Goal: Task Accomplishment & Management: Manage account settings

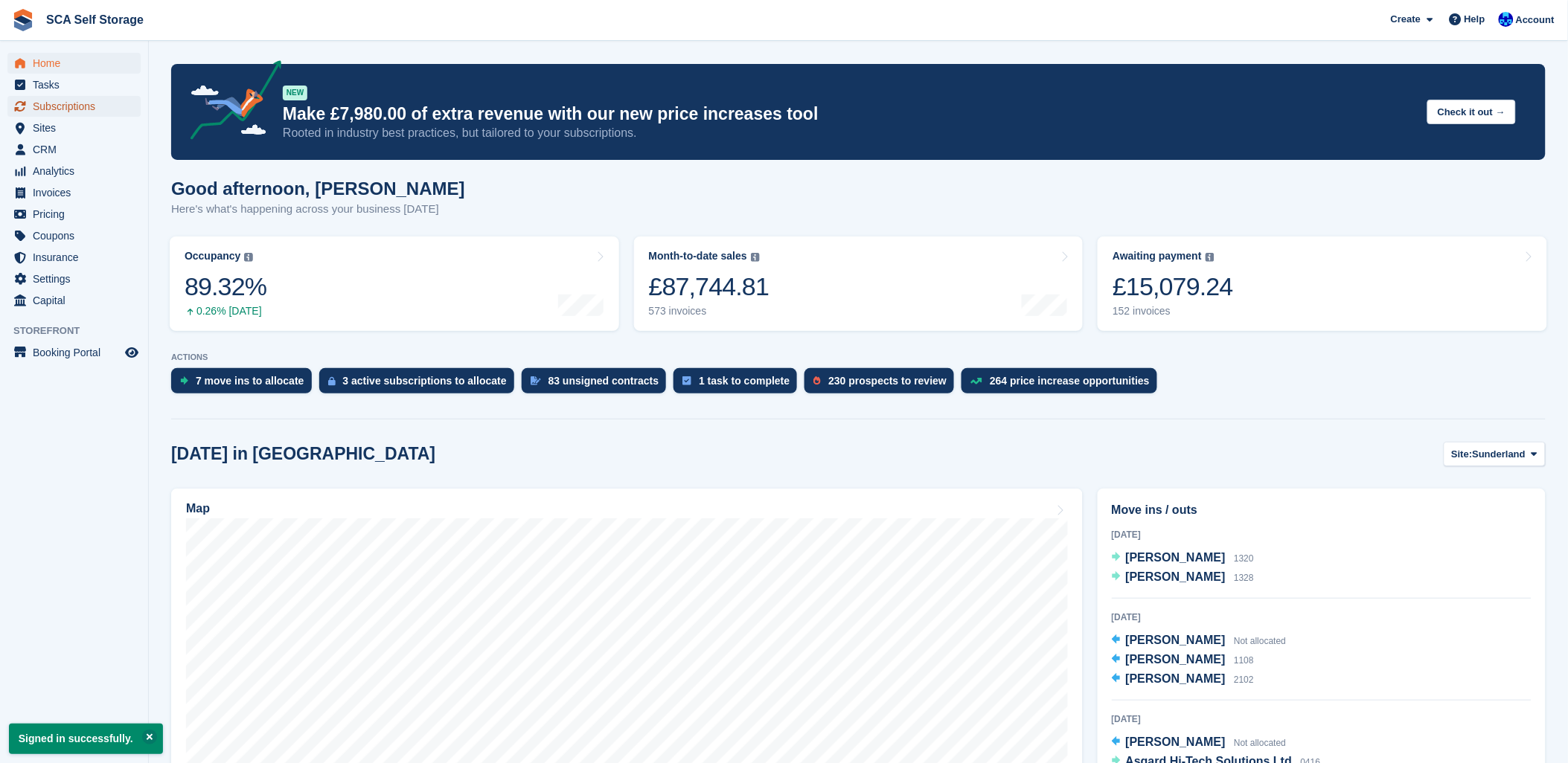
click at [58, 103] on span "Subscriptions" at bounding box center [78, 107] width 90 height 21
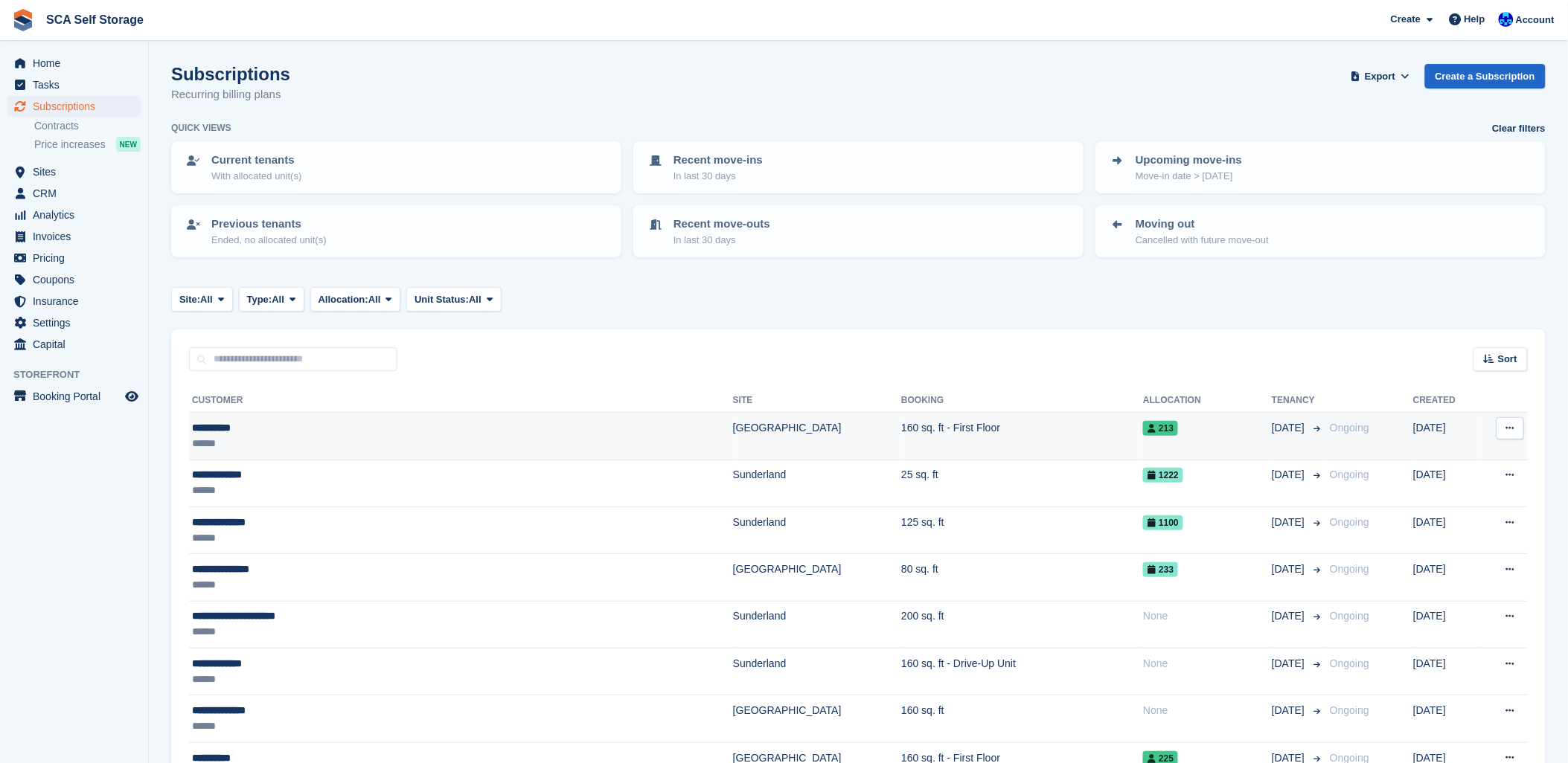
click at [301, 431] on div "**********" at bounding box center [366, 427] width 347 height 15
click at [288, 429] on div "**********" at bounding box center [366, 427] width 347 height 15
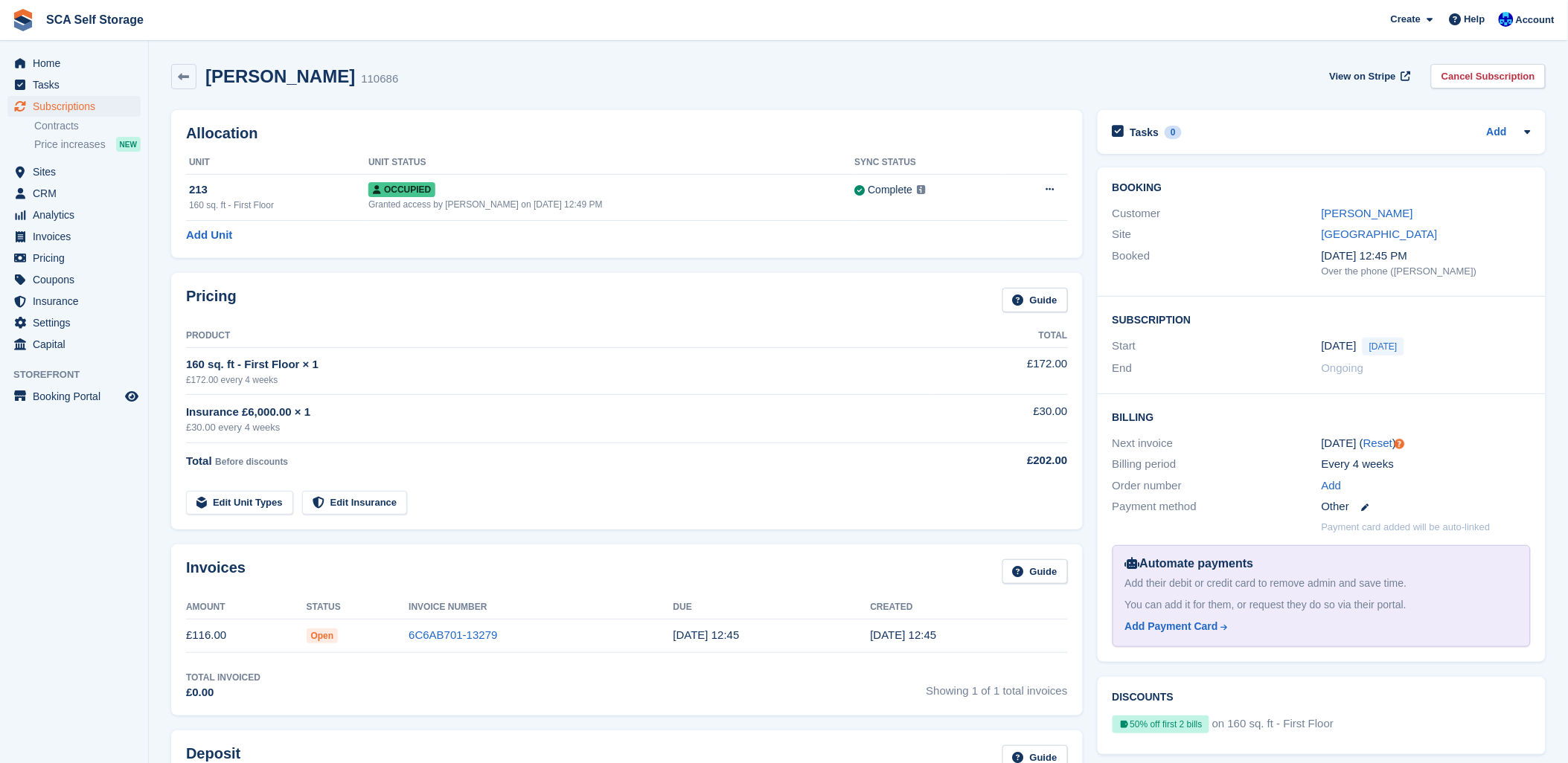
click at [459, 82] on div "[PERSON_NAME] 110686 View on Stripe Cancel Subscription" at bounding box center [858, 76] width 1374 height 25
click at [1354, 216] on link "Beth Smith" at bounding box center [1367, 213] width 91 height 13
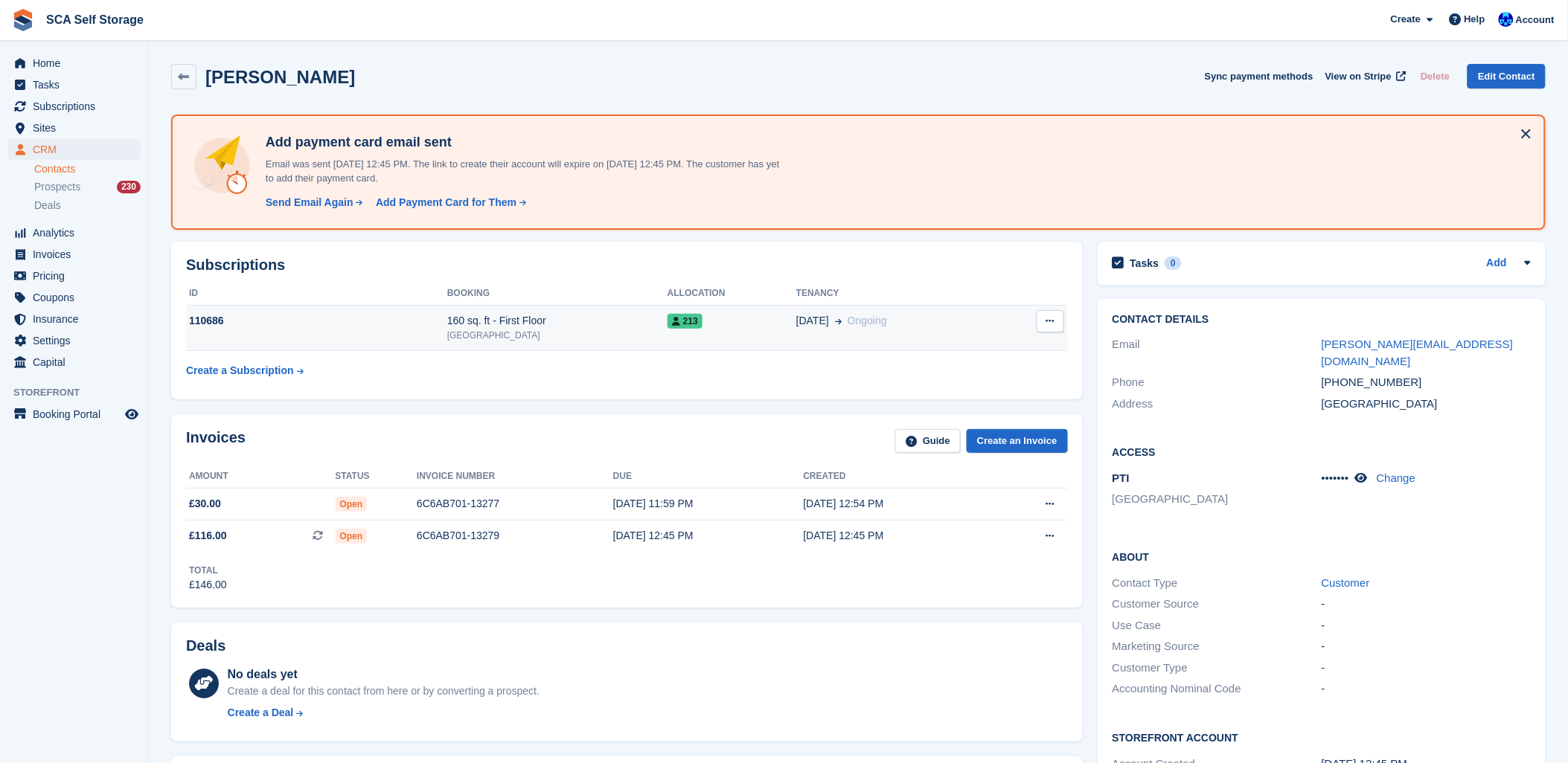
click at [667, 321] on span "213" at bounding box center [684, 321] width 35 height 15
click at [596, 322] on div "160 sq. ft - First Floor" at bounding box center [557, 321] width 221 height 15
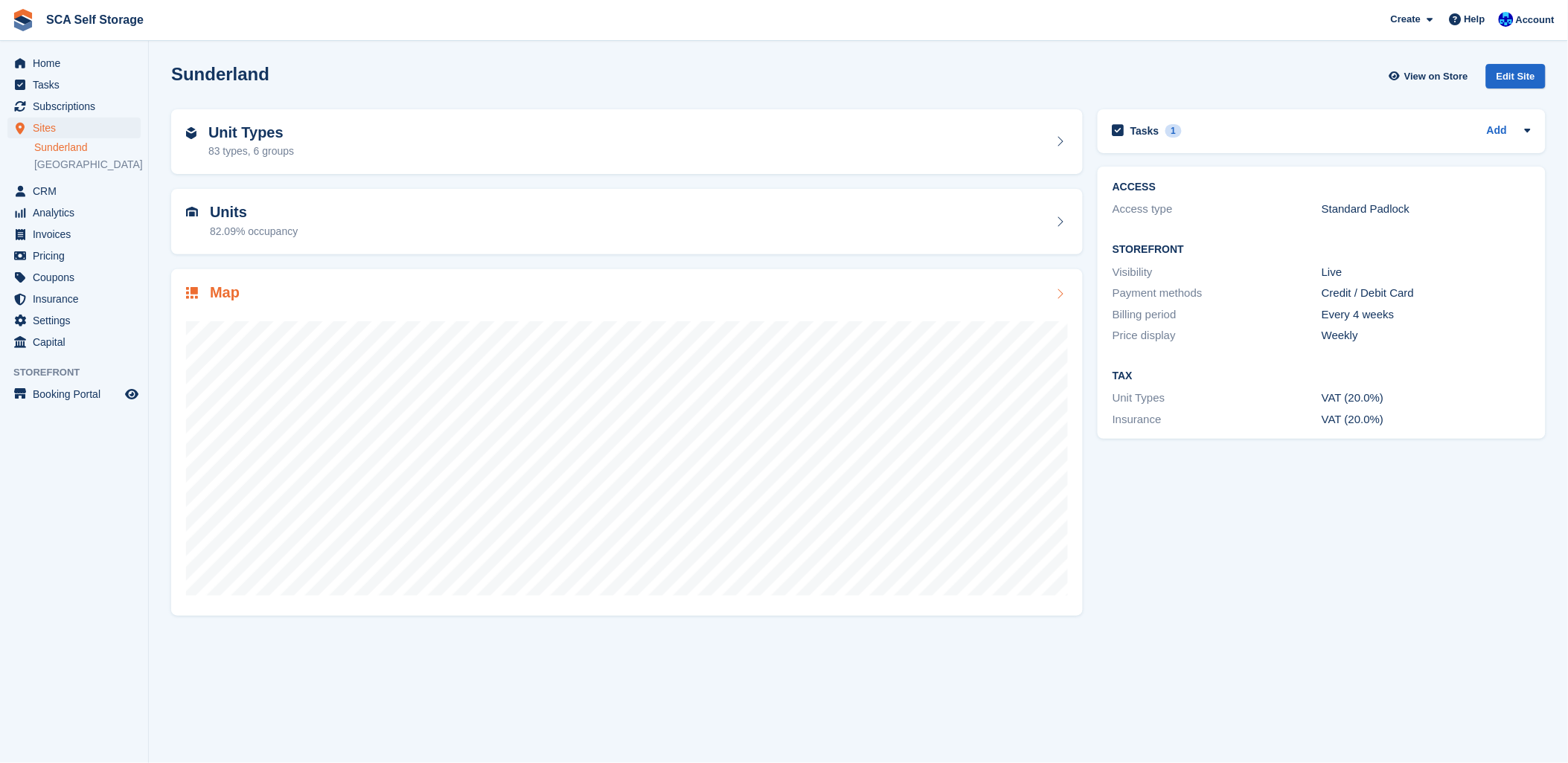
click at [321, 309] on div at bounding box center [626, 452] width 881 height 297
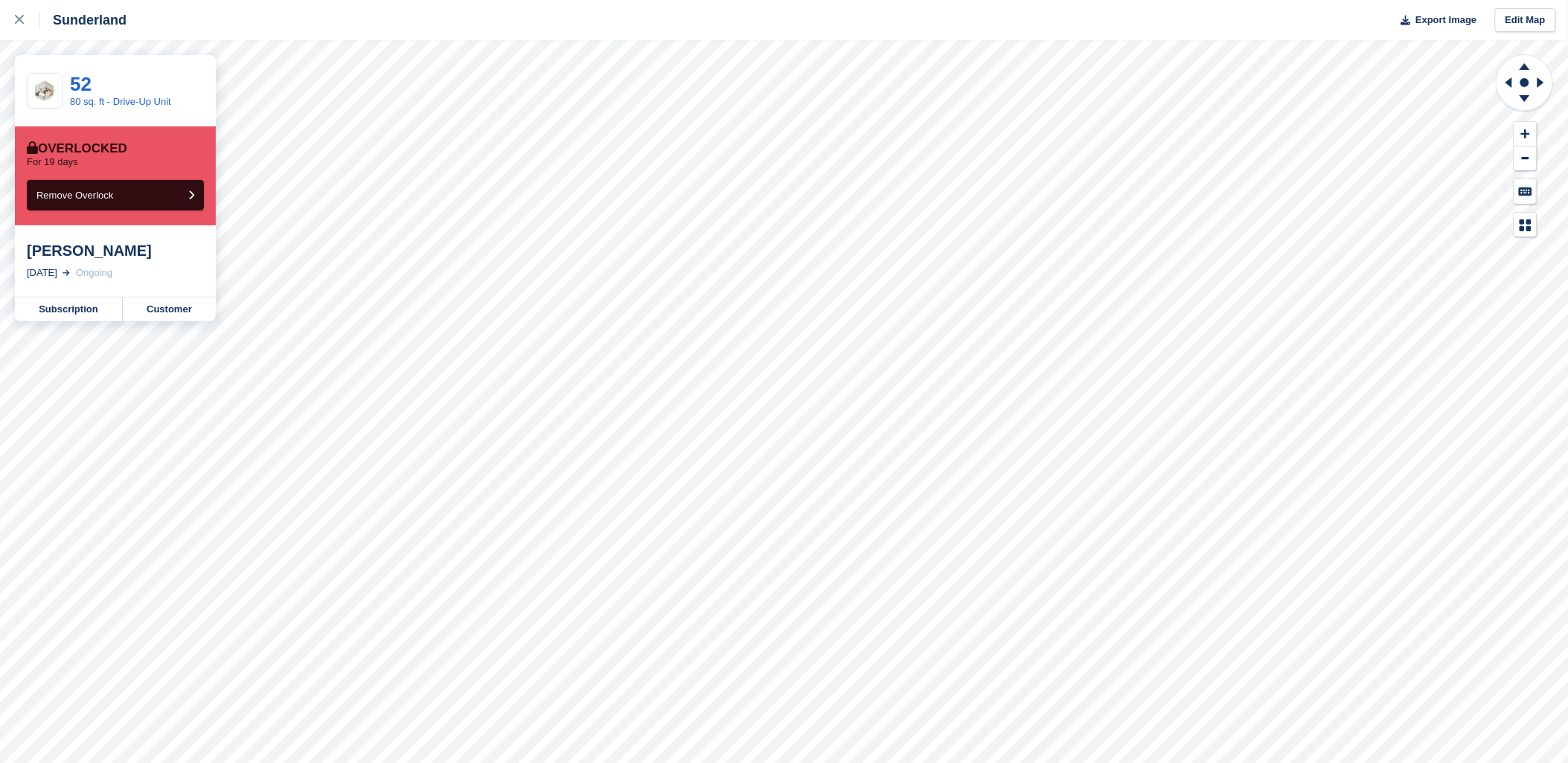
click at [107, 249] on div "Keith Ramshaw" at bounding box center [115, 250] width 177 height 18
click at [161, 314] on link "Customer" at bounding box center [169, 308] width 93 height 23
click at [23, 17] on icon at bounding box center [19, 19] width 9 height 9
click at [15, 11] on div at bounding box center [27, 20] width 24 height 18
click at [15, 17] on icon at bounding box center [19, 19] width 9 height 9
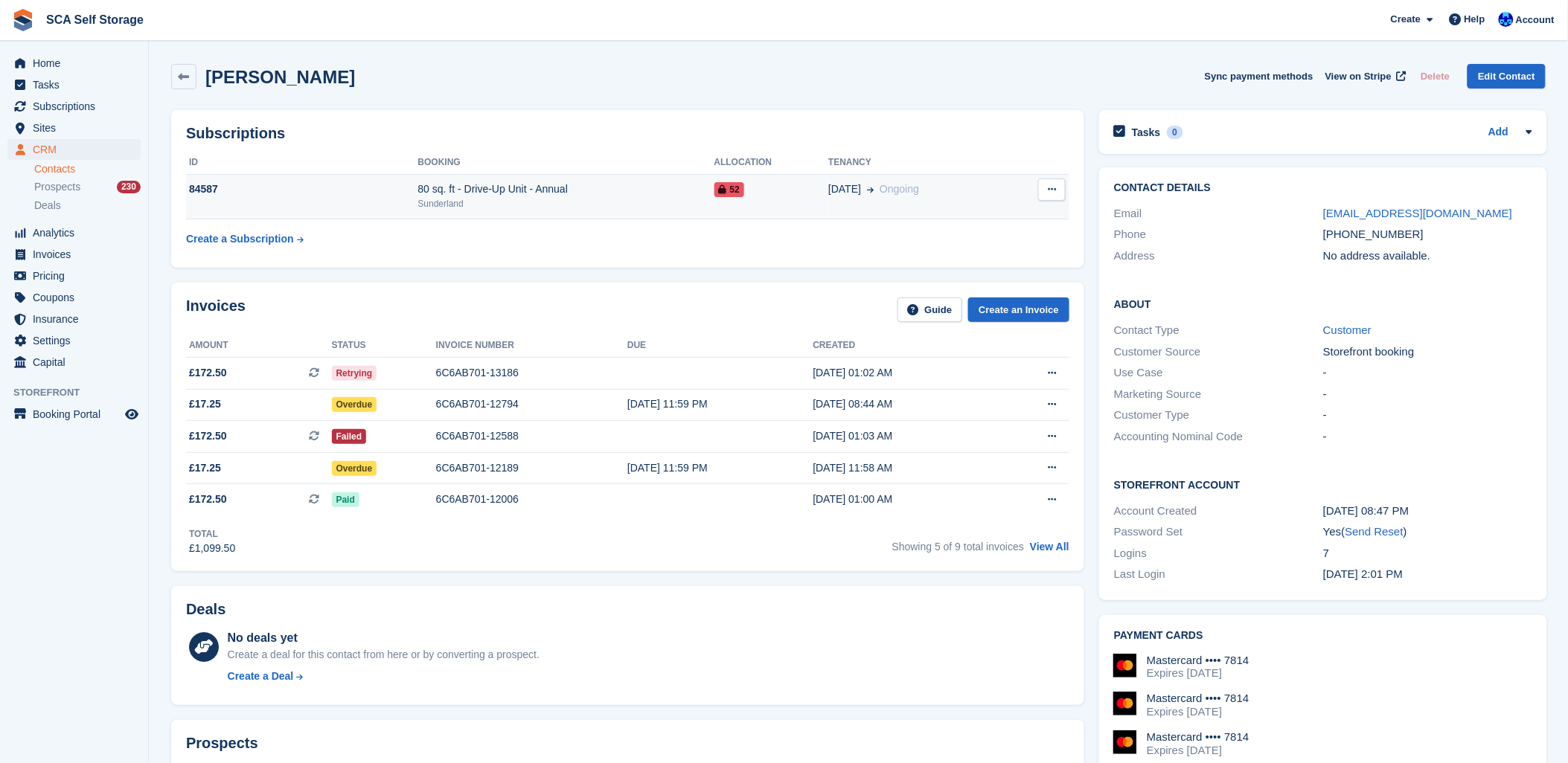
click at [857, 204] on td "[DATE] Ongoing" at bounding box center [918, 197] width 179 height 45
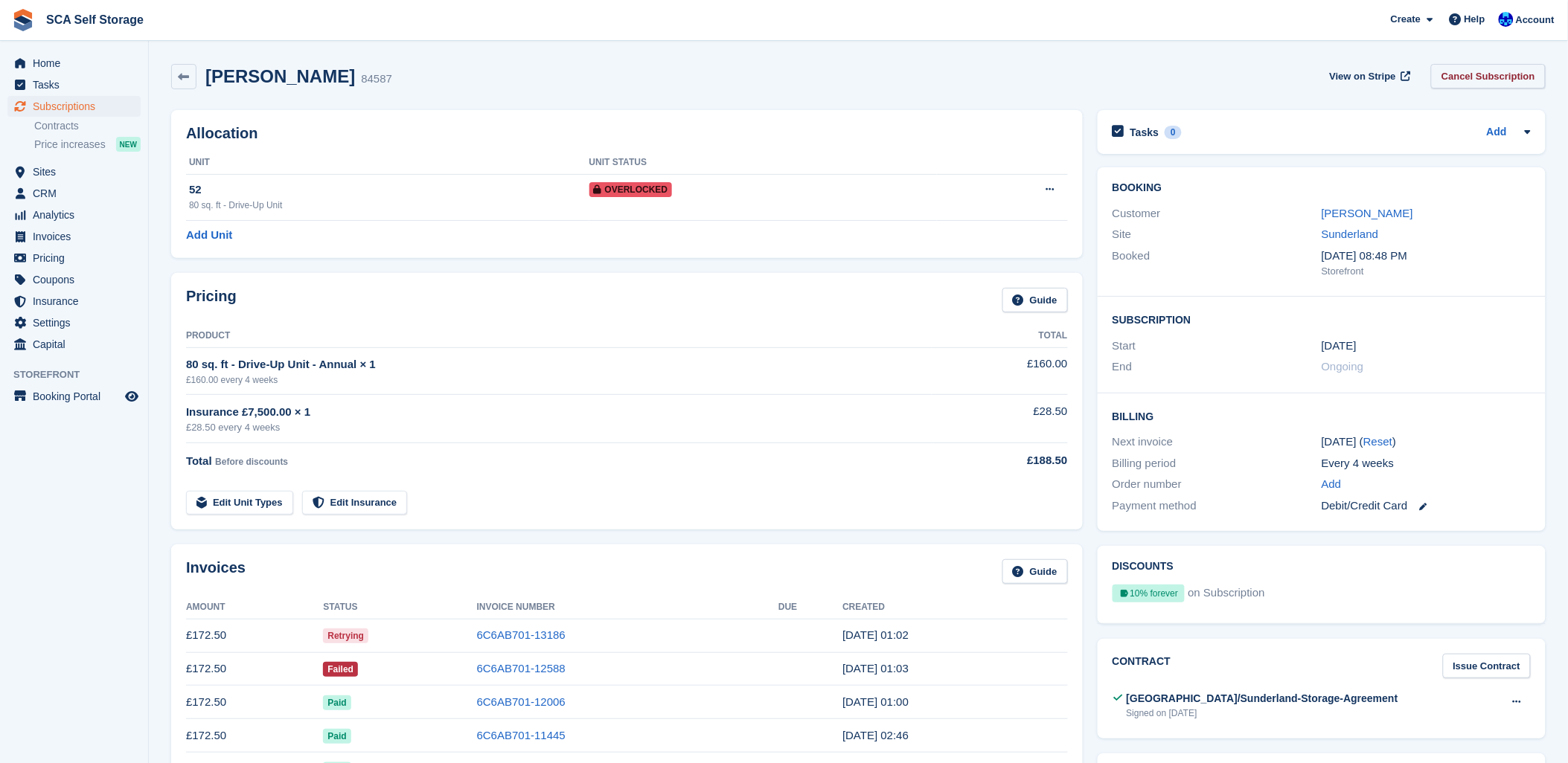
click at [1495, 74] on link "Cancel Subscription" at bounding box center [1488, 76] width 115 height 24
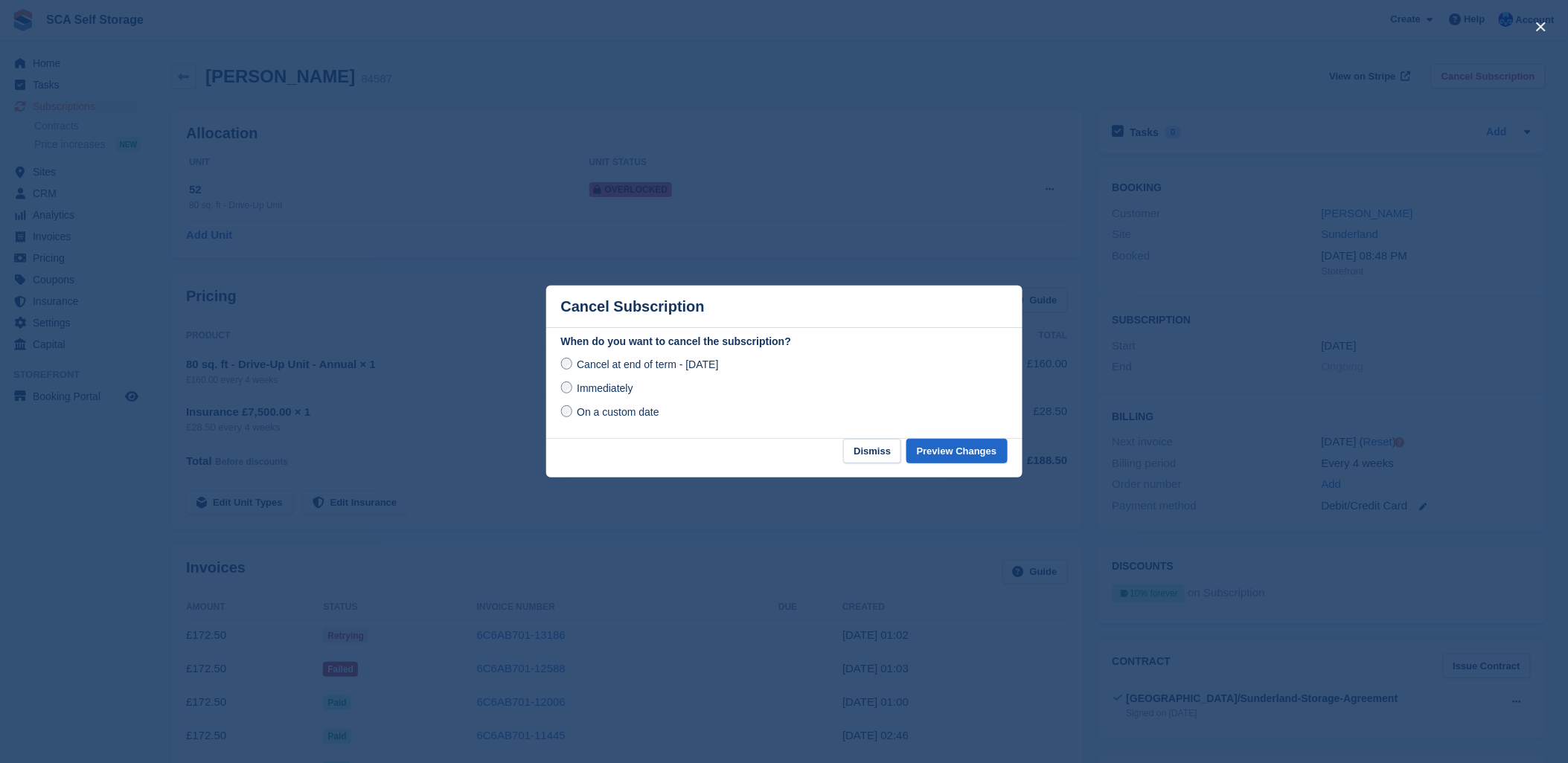
click at [606, 394] on span "Immediately" at bounding box center [604, 388] width 56 height 12
click at [961, 457] on button "Preview Changes" at bounding box center [956, 451] width 101 height 24
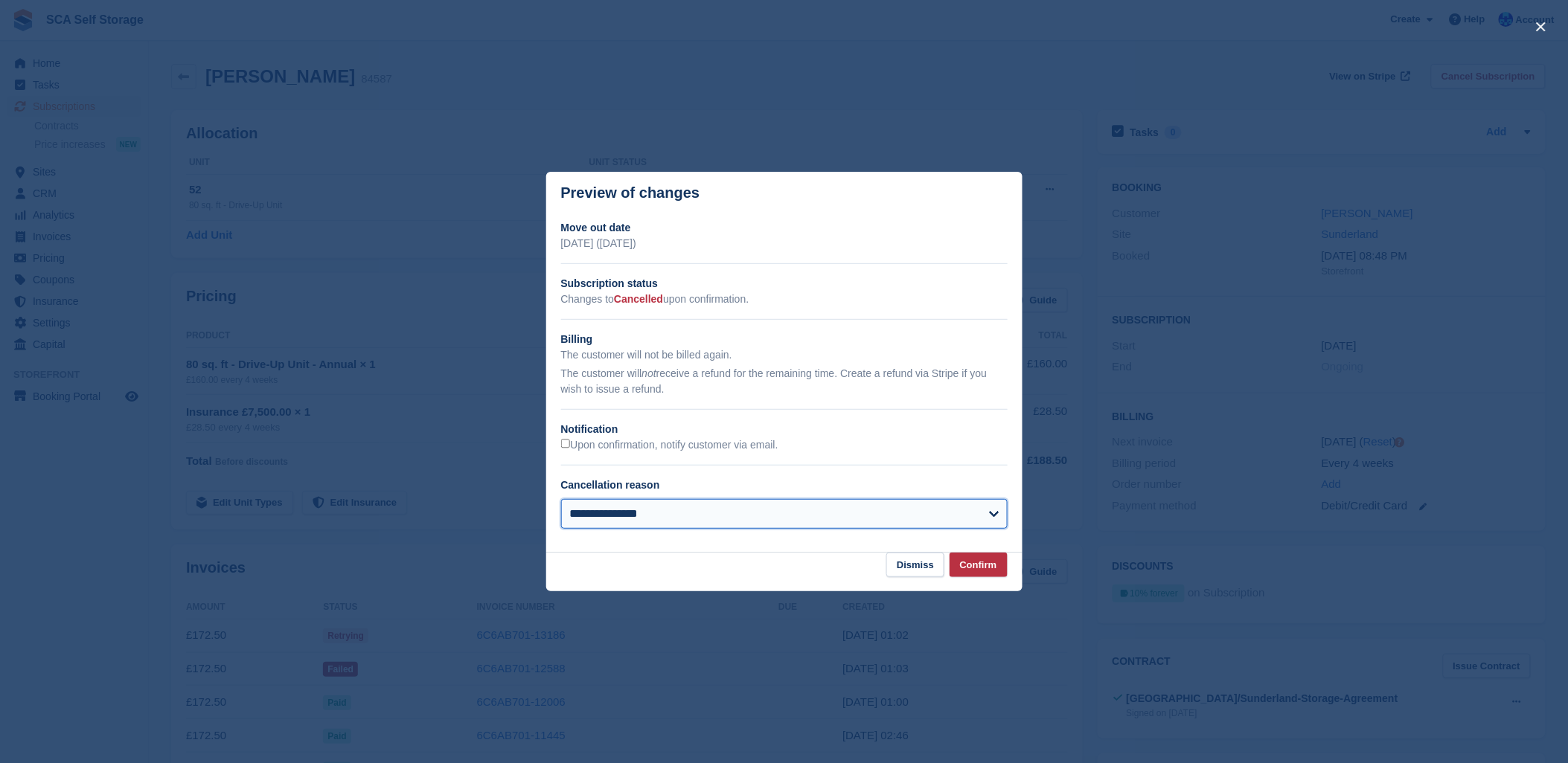
click at [658, 516] on select "**********" at bounding box center [784, 514] width 447 height 30
select select "*****"
click at [561, 501] on select "**********" at bounding box center [784, 514] width 447 height 30
click at [969, 555] on button "Confirm" at bounding box center [978, 564] width 58 height 24
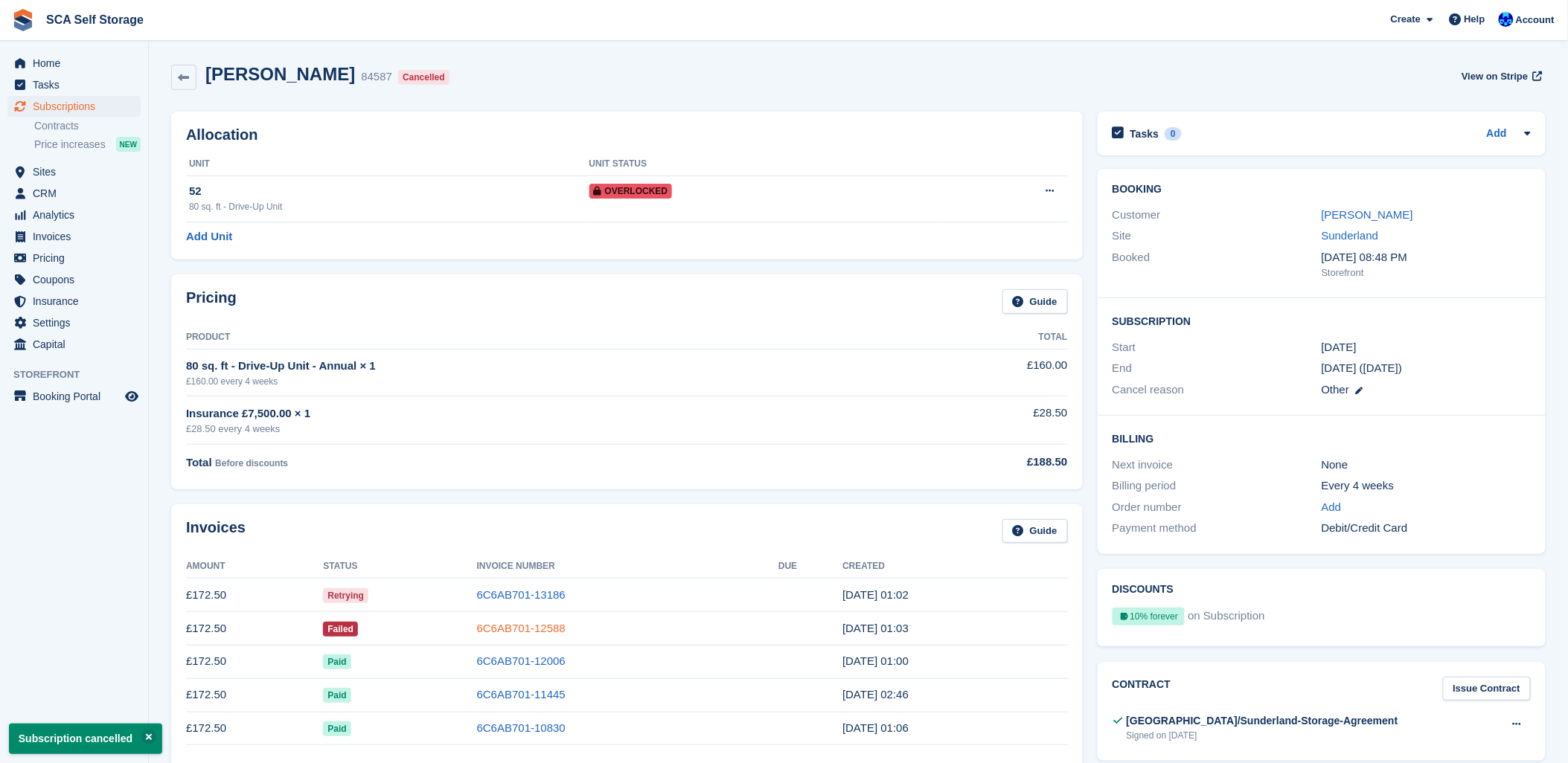
click at [542, 634] on link "6C6AB701-12588" at bounding box center [521, 628] width 89 height 13
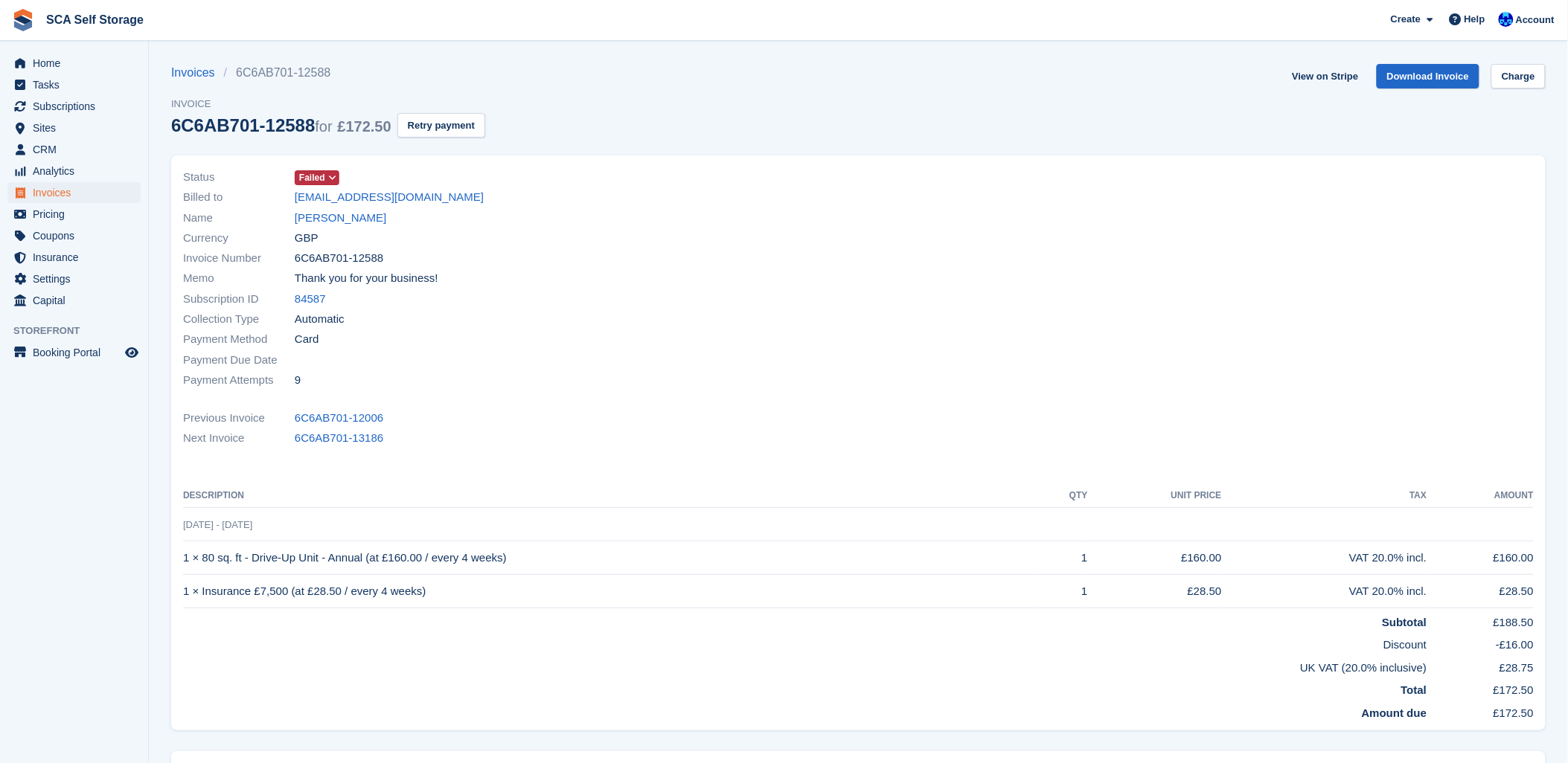
click at [305, 178] on span "Failed" at bounding box center [312, 178] width 26 height 14
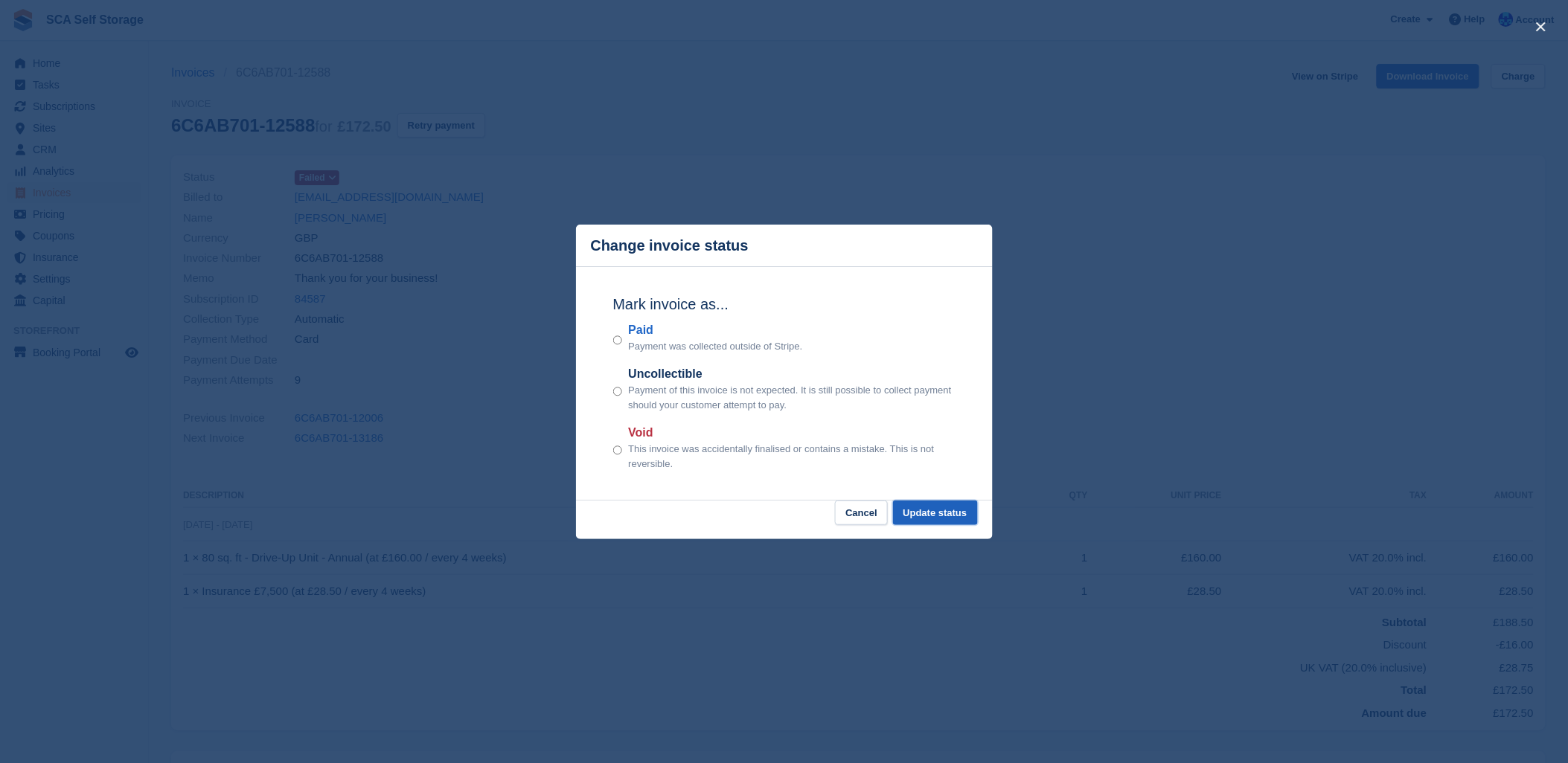
click at [948, 517] on button "Update status" at bounding box center [935, 513] width 85 height 24
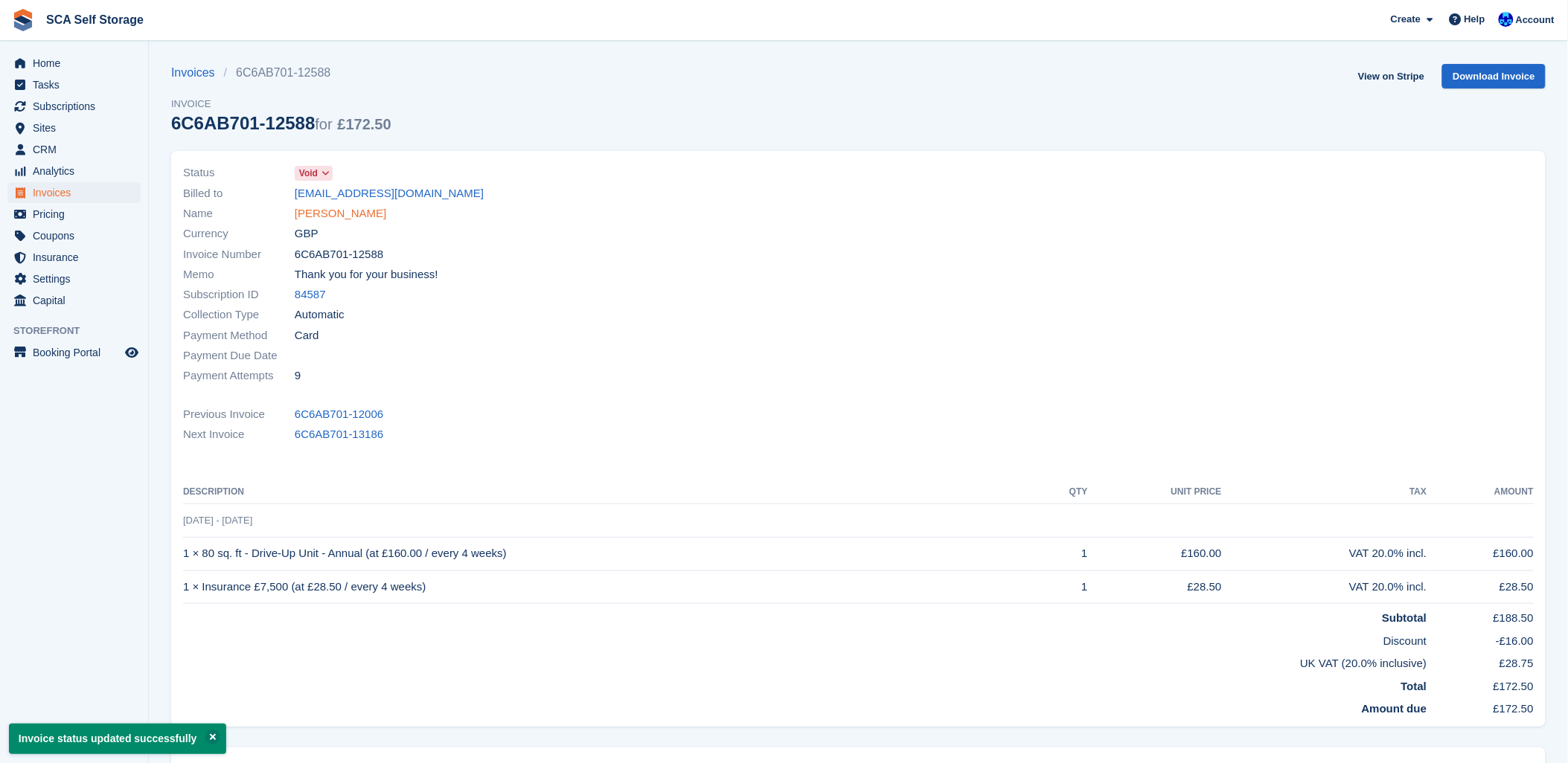
click at [309, 213] on link "[PERSON_NAME]" at bounding box center [340, 213] width 91 height 17
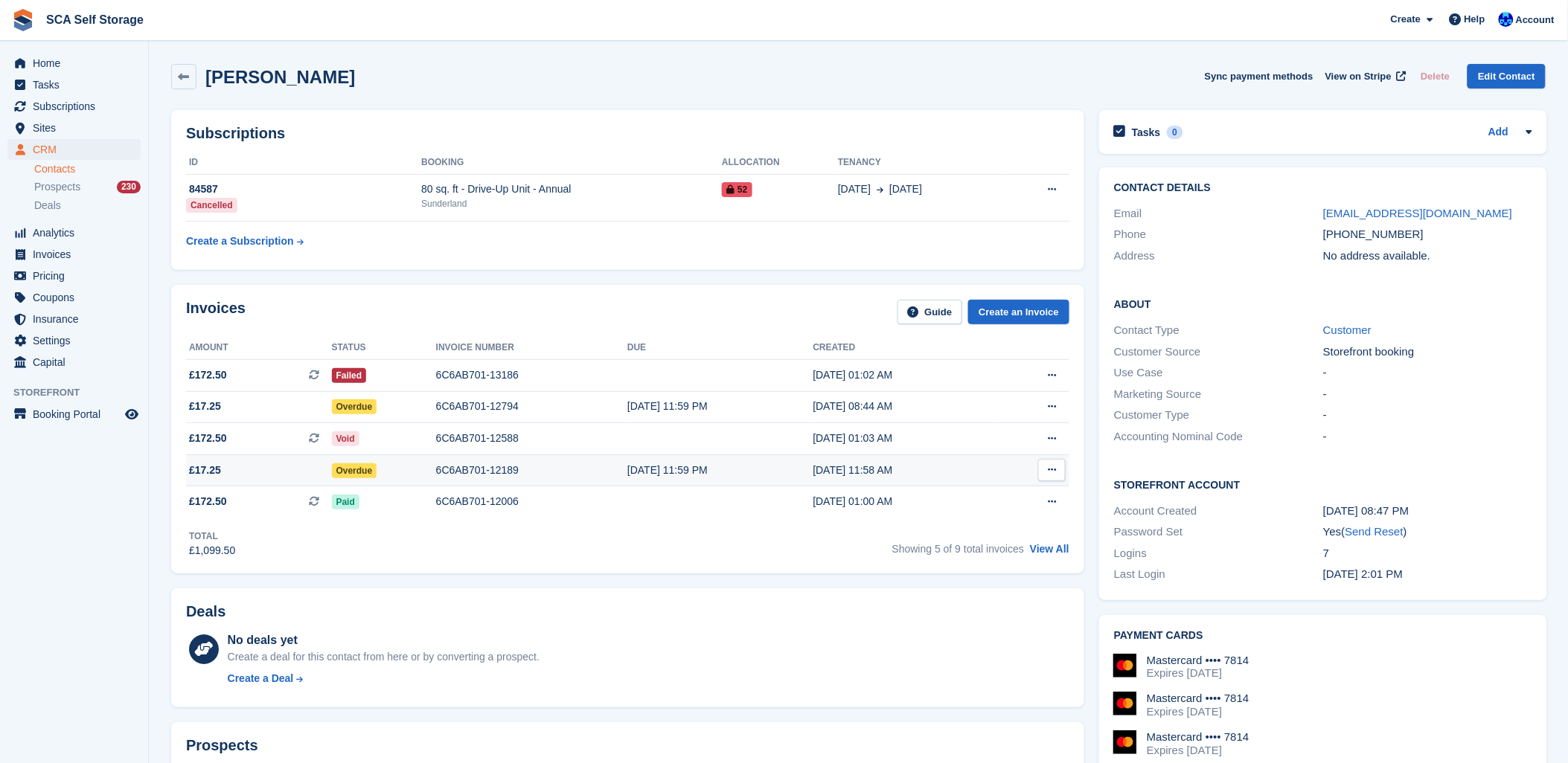
click at [450, 469] on div "6C6AB701-12189" at bounding box center [532, 470] width 191 height 15
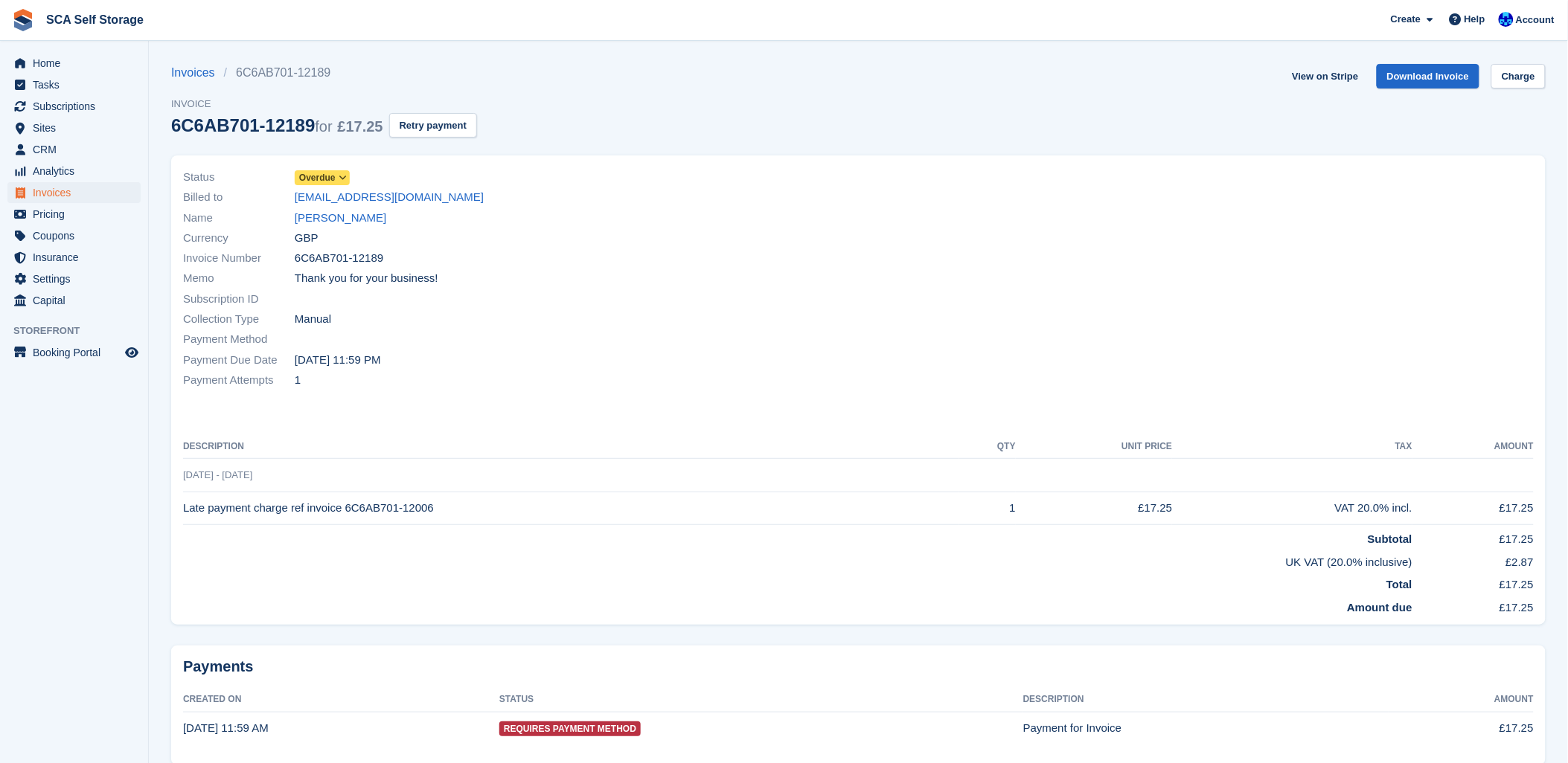
click at [306, 180] on span "Overdue" at bounding box center [317, 178] width 36 height 14
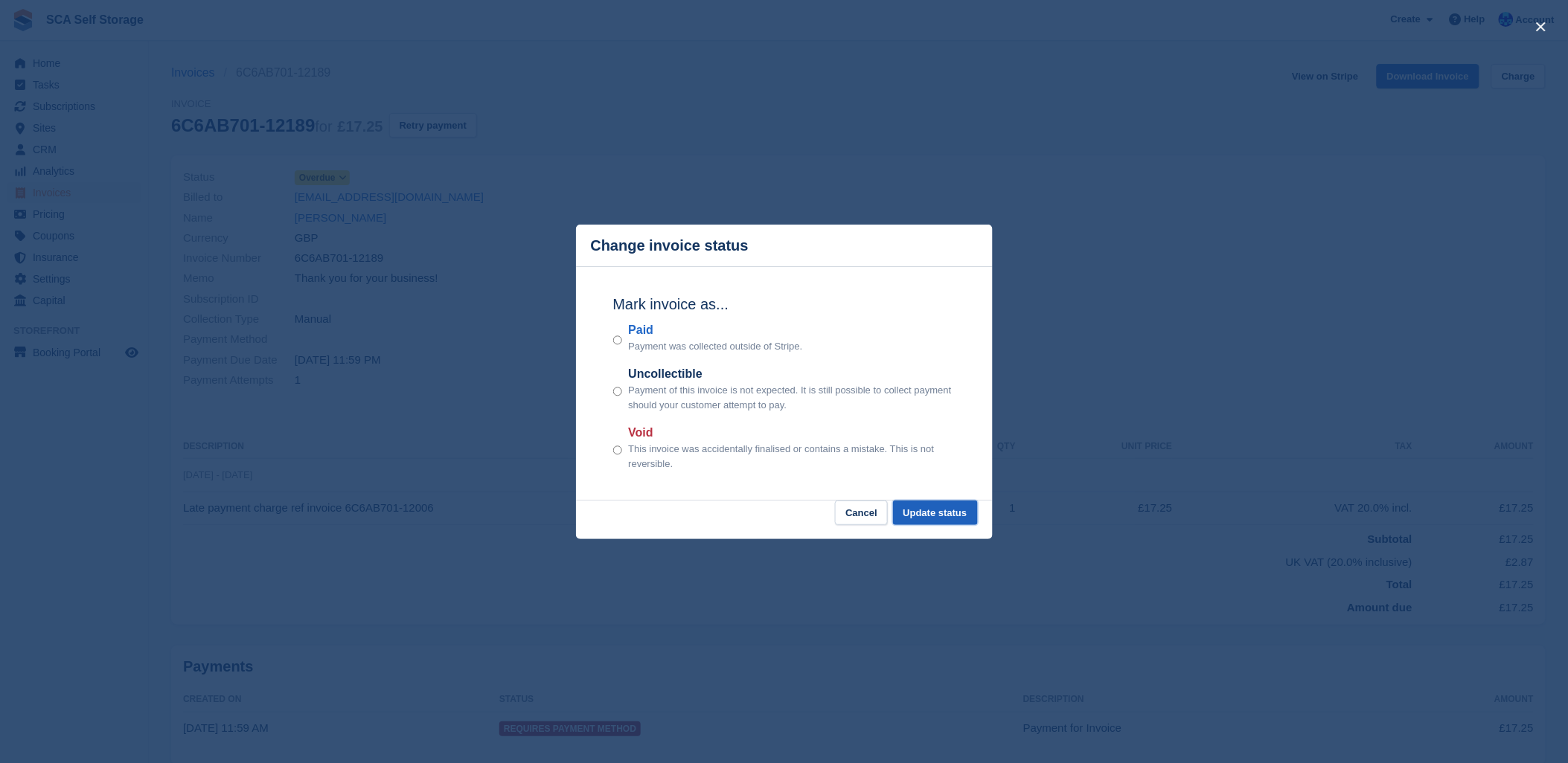
click at [944, 514] on button "Update status" at bounding box center [935, 513] width 85 height 24
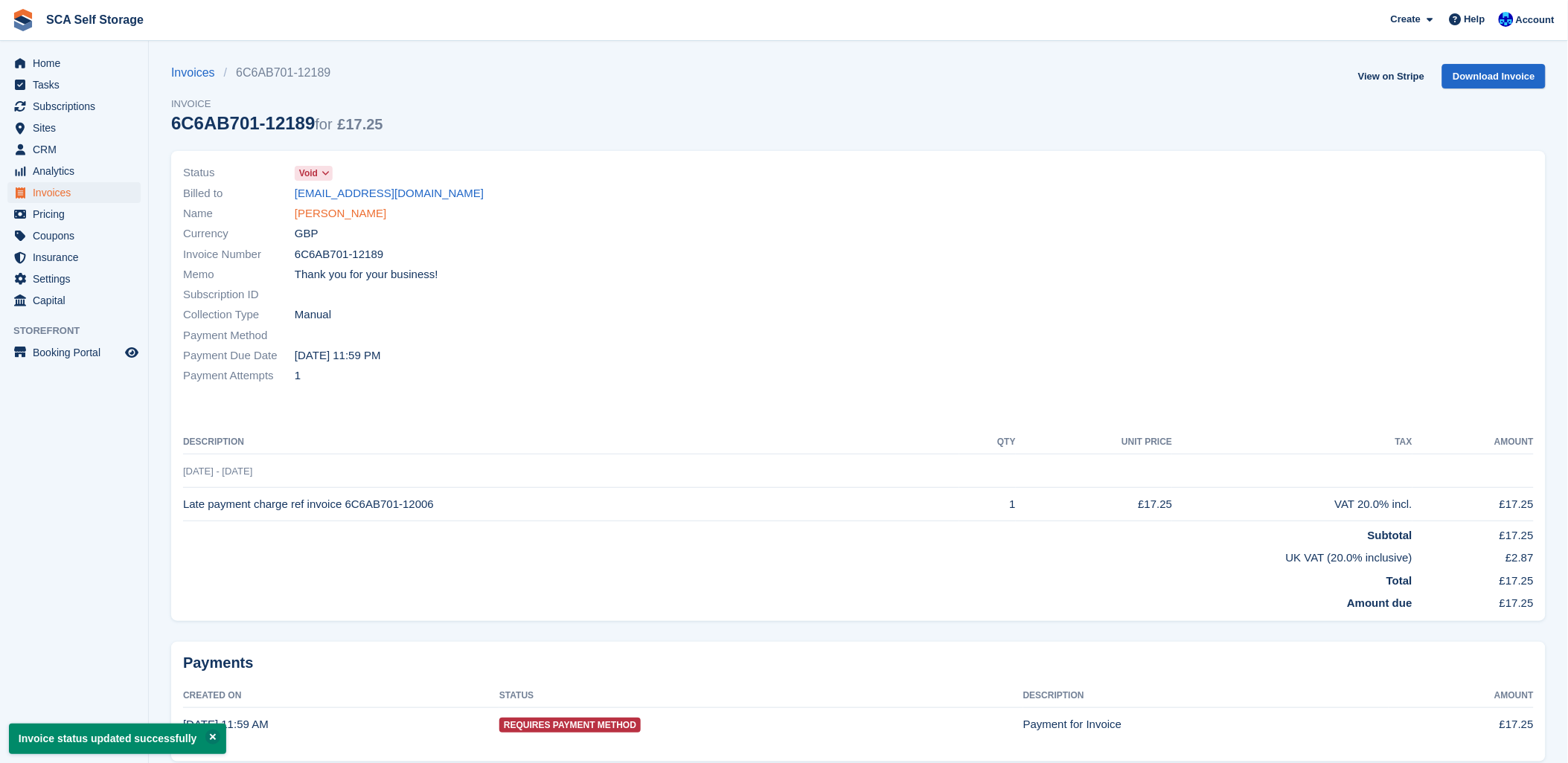
click at [318, 221] on link "Keith Ramshaw" at bounding box center [340, 213] width 91 height 17
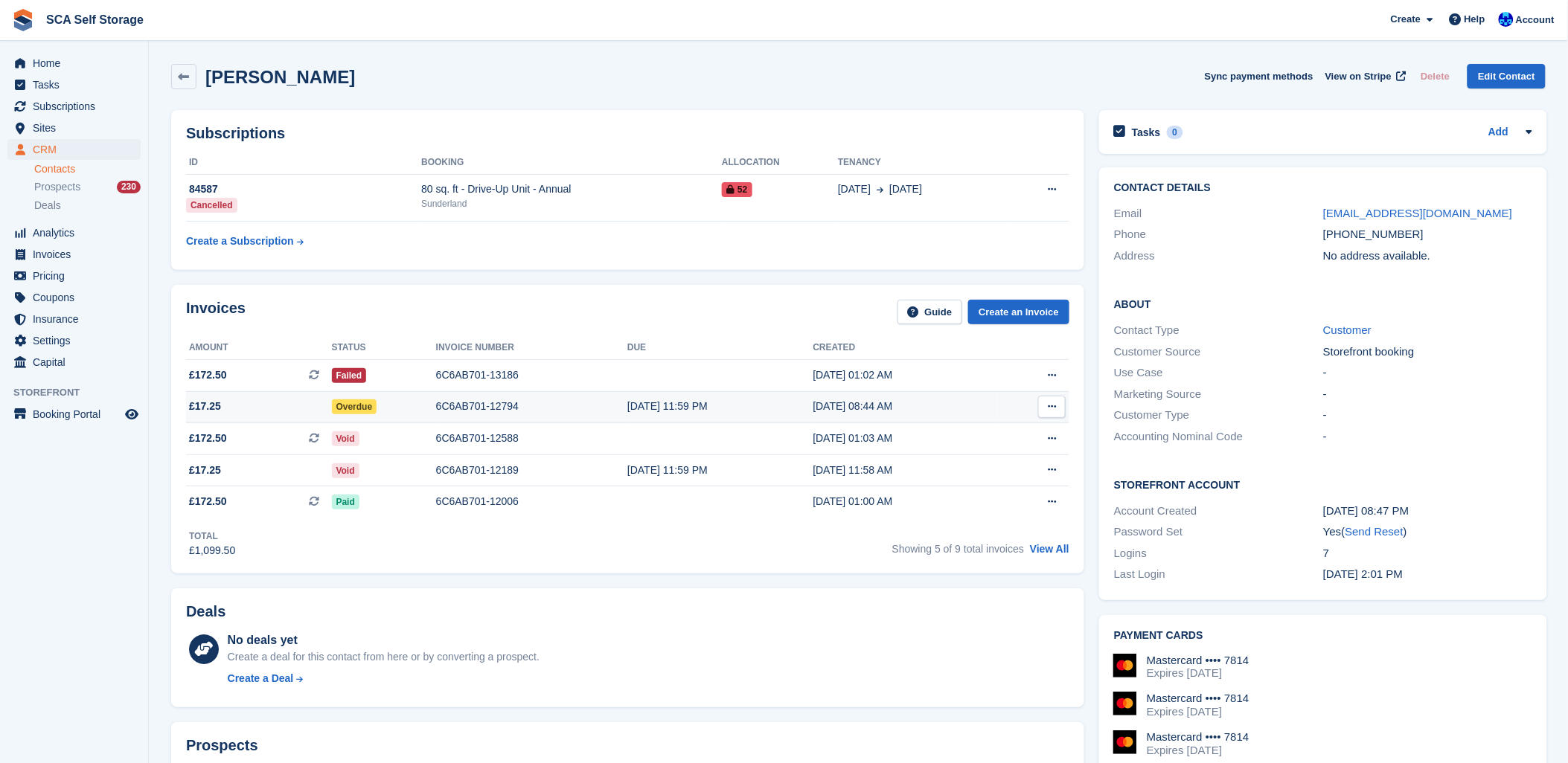
click at [479, 413] on div "6C6AB701-12794" at bounding box center [532, 406] width 191 height 15
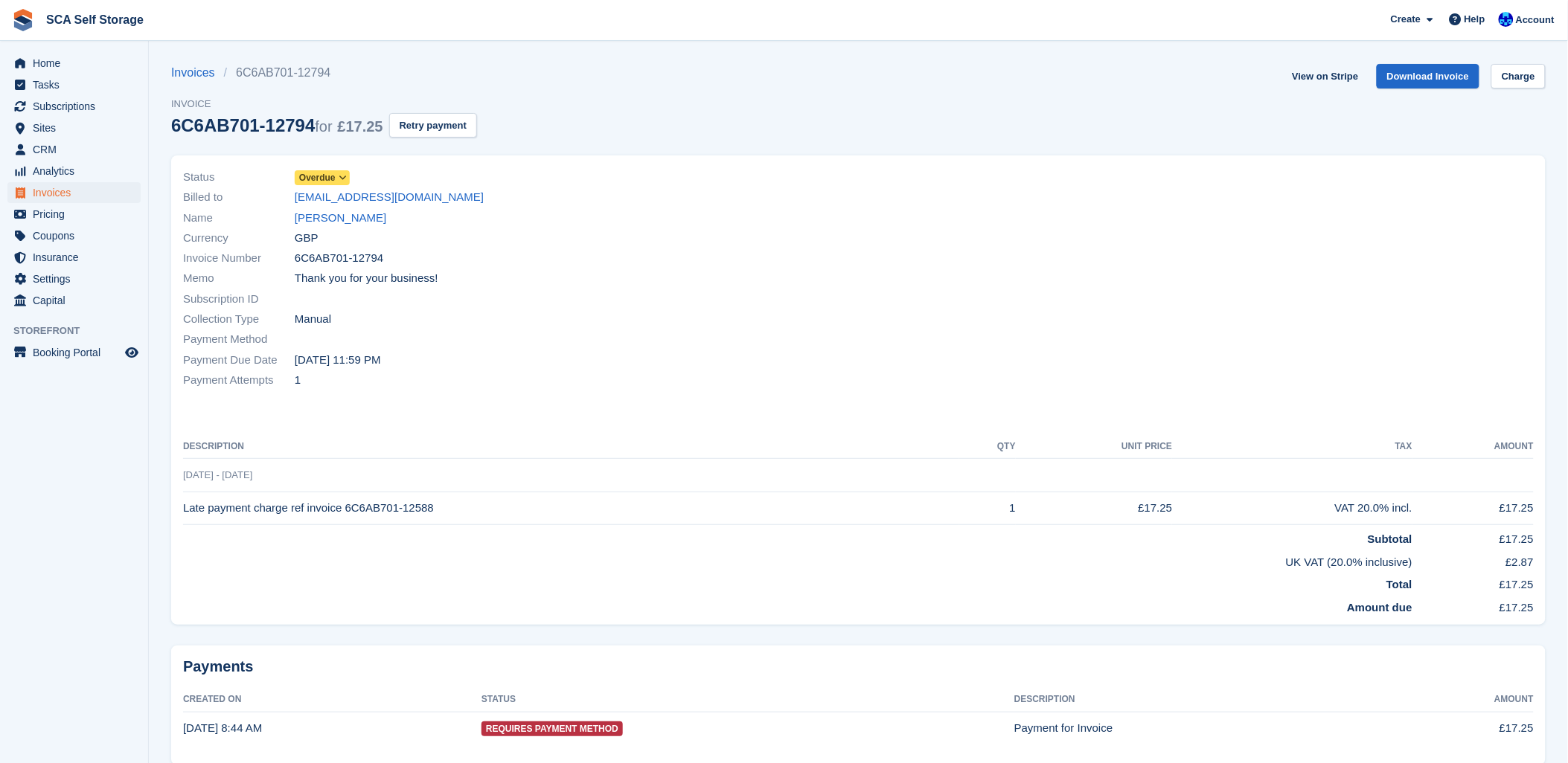
click at [325, 177] on span "Overdue" at bounding box center [317, 178] width 36 height 14
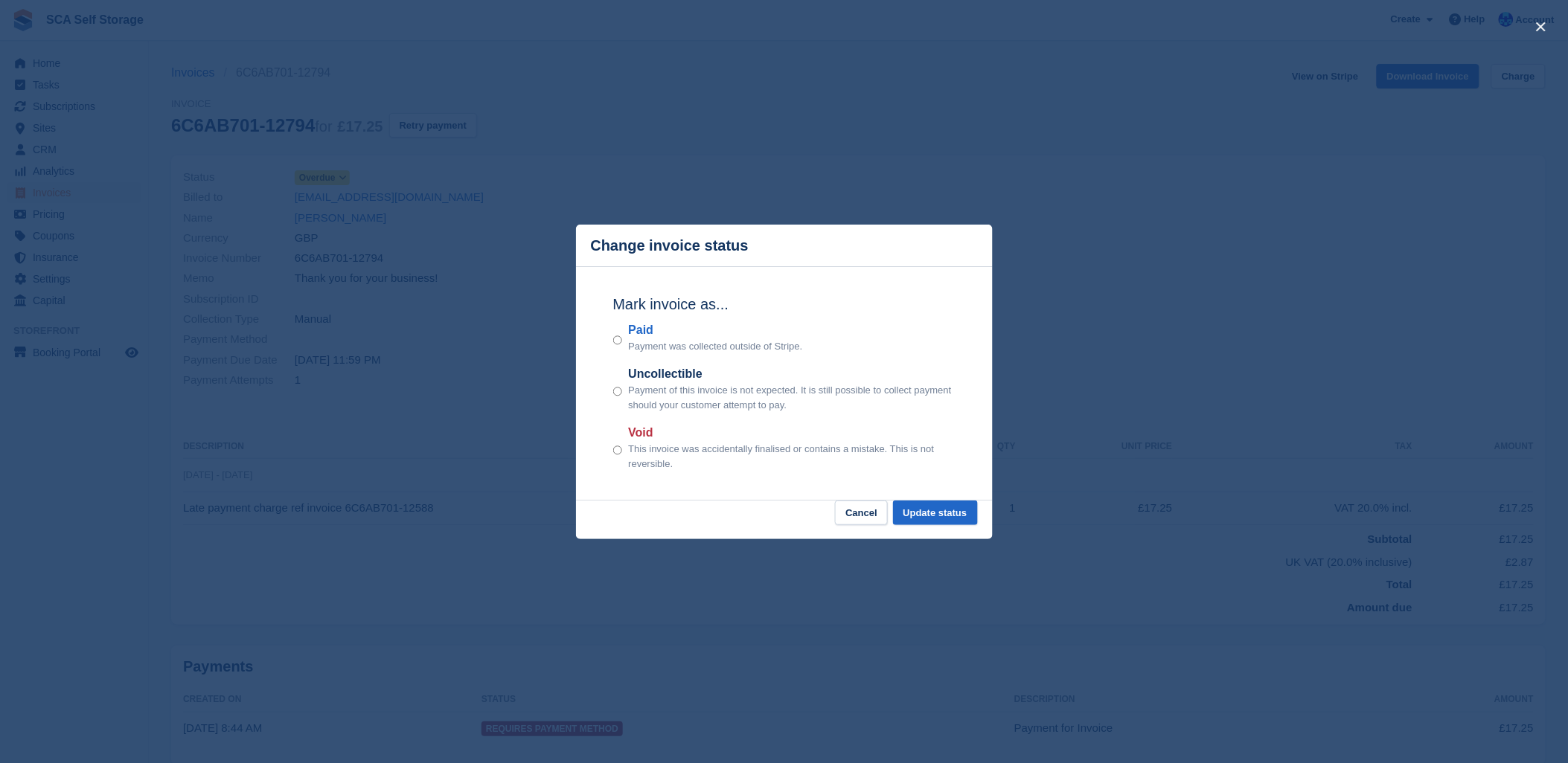
click at [942, 500] on div "Mark invoice as... Paid Payment was collected outside of Stripe. Uncollectible …" at bounding box center [784, 384] width 372 height 234
click at [948, 510] on button "Update status" at bounding box center [935, 513] width 85 height 24
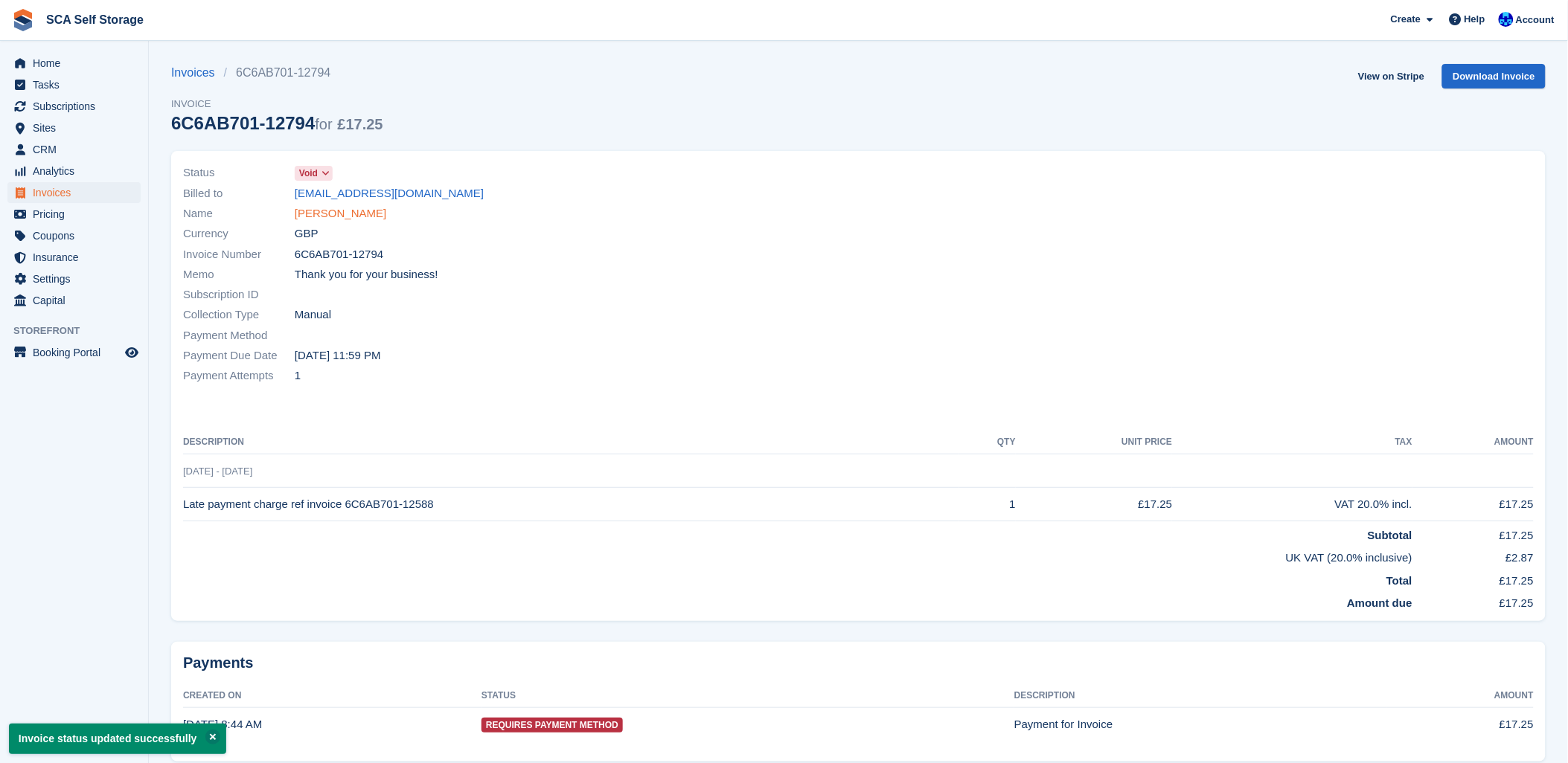
click at [327, 205] on link "Keith Ramshaw" at bounding box center [340, 213] width 91 height 17
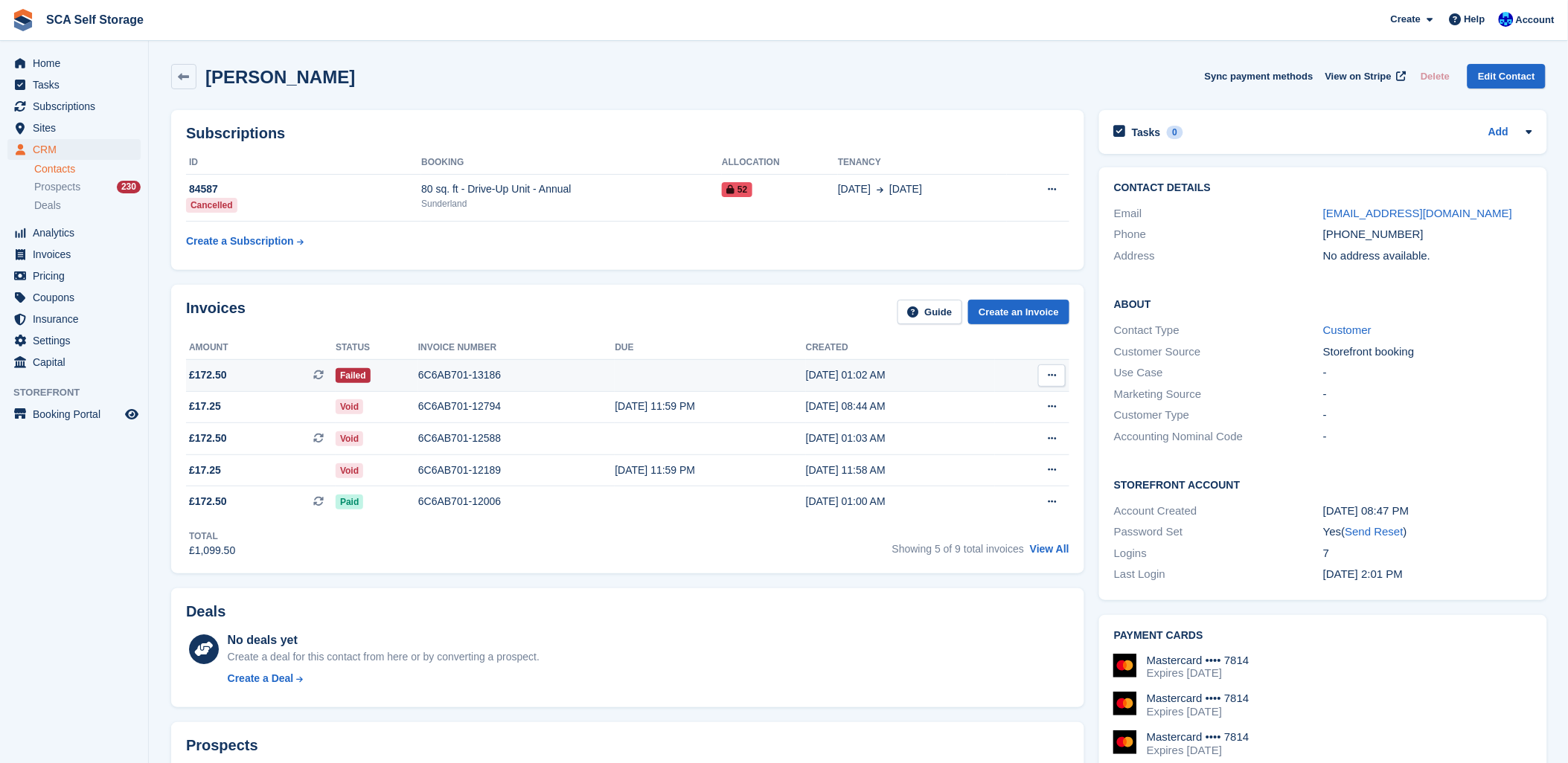
click at [443, 372] on div "6C6AB701-13186" at bounding box center [517, 375] width 197 height 15
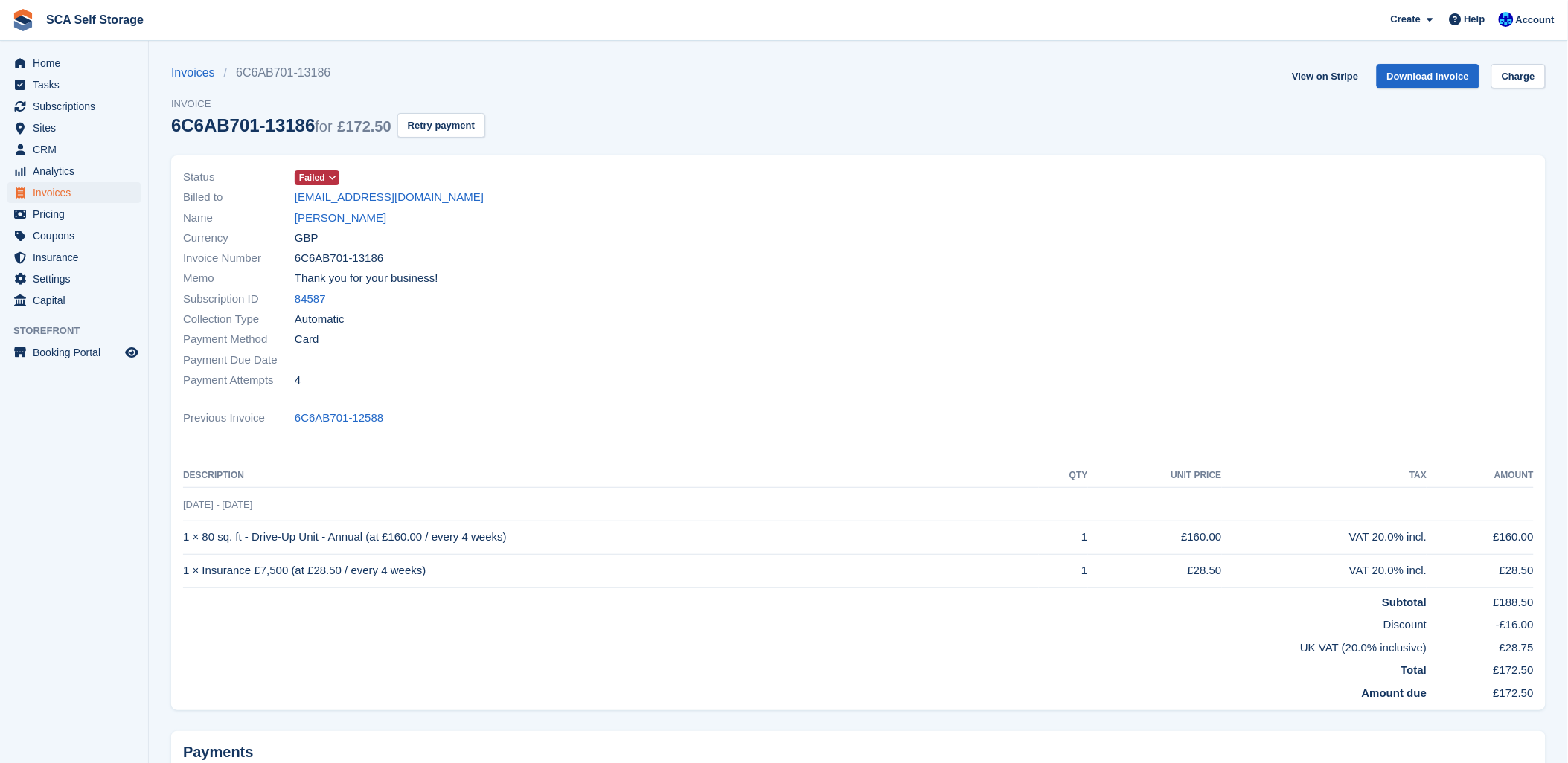
click at [296, 180] on span "Failed" at bounding box center [317, 178] width 44 height 15
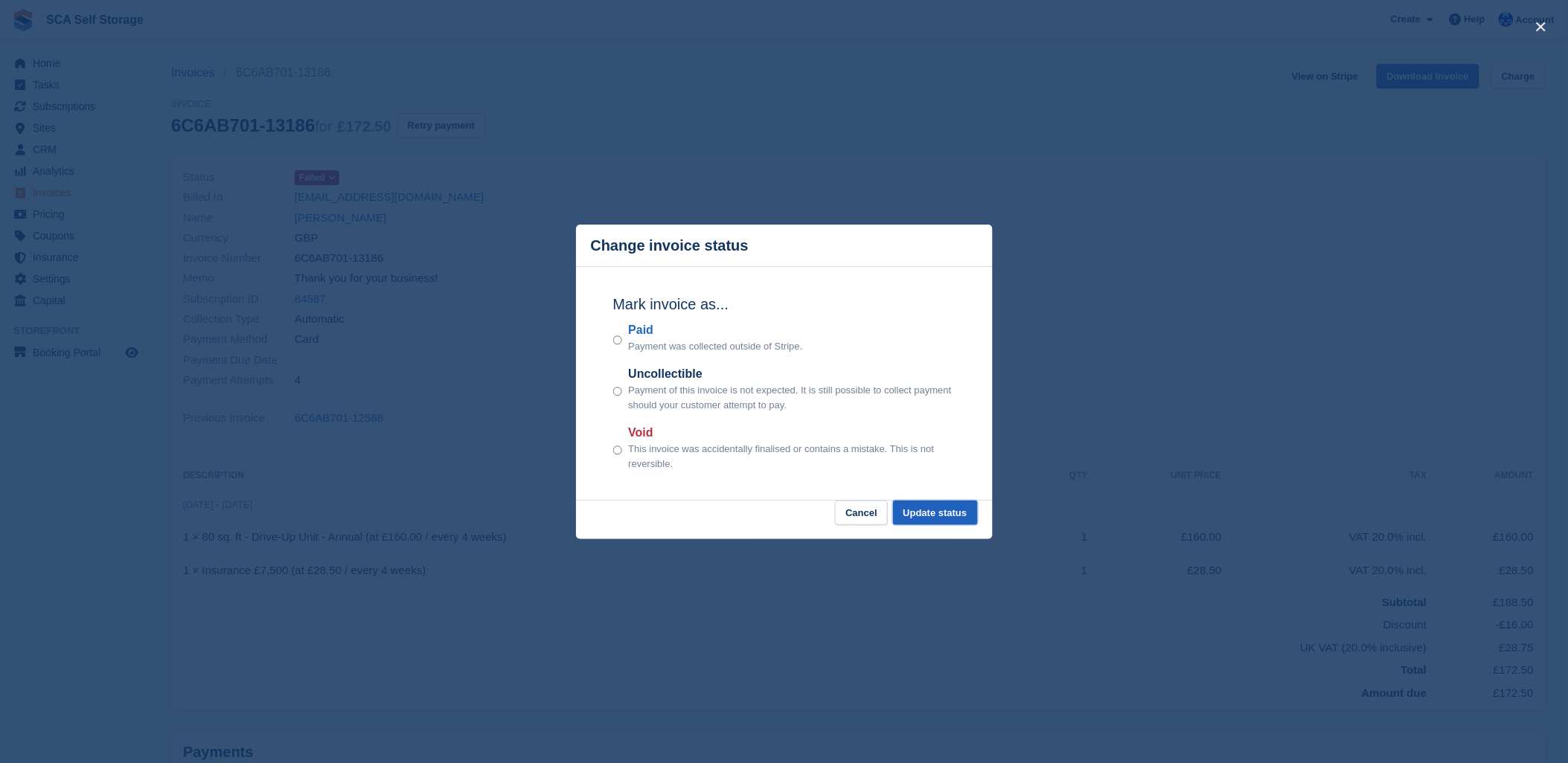
click at [923, 507] on button "Update status" at bounding box center [935, 513] width 85 height 24
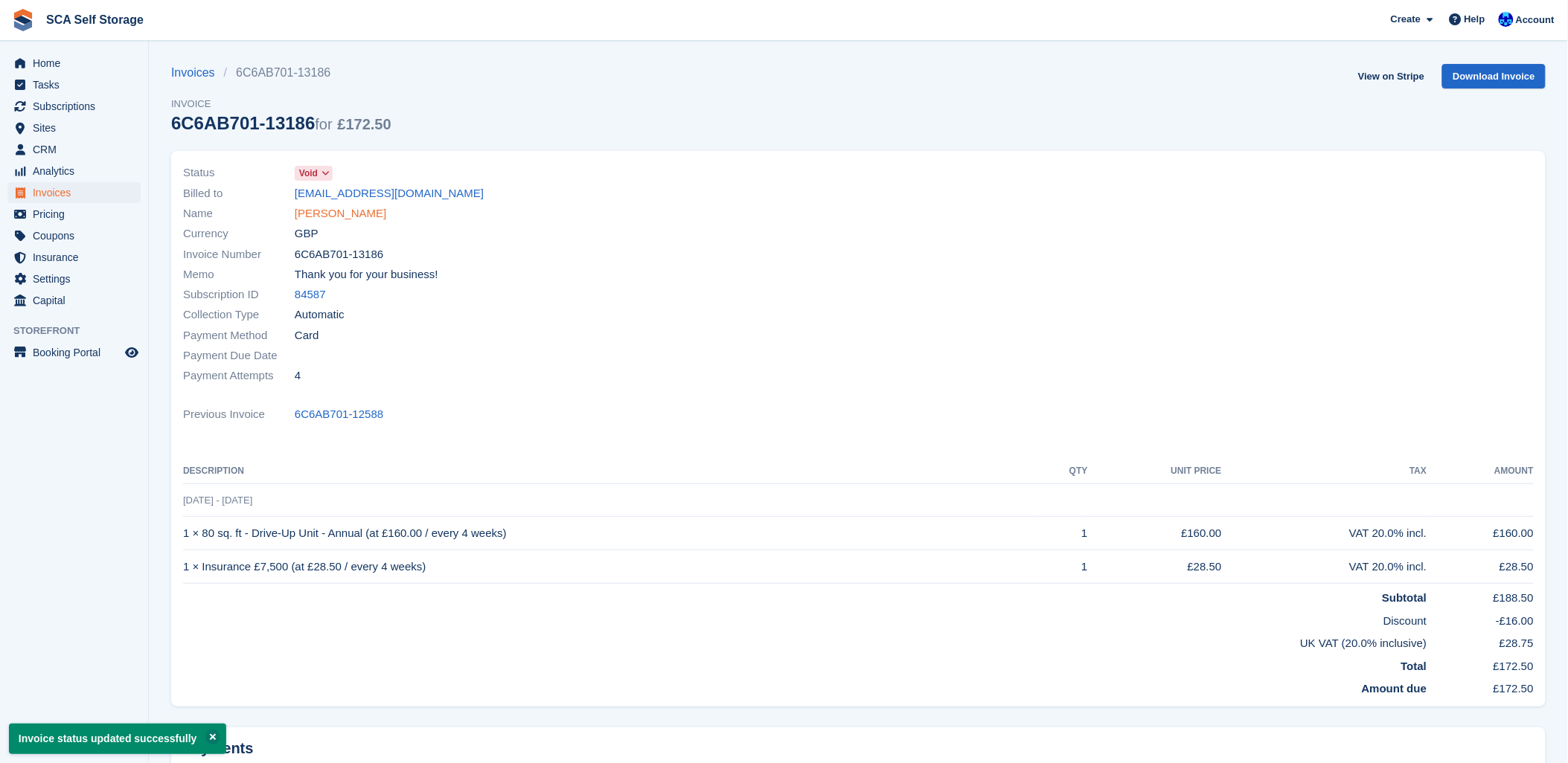
click at [316, 210] on link "[PERSON_NAME]" at bounding box center [340, 213] width 91 height 17
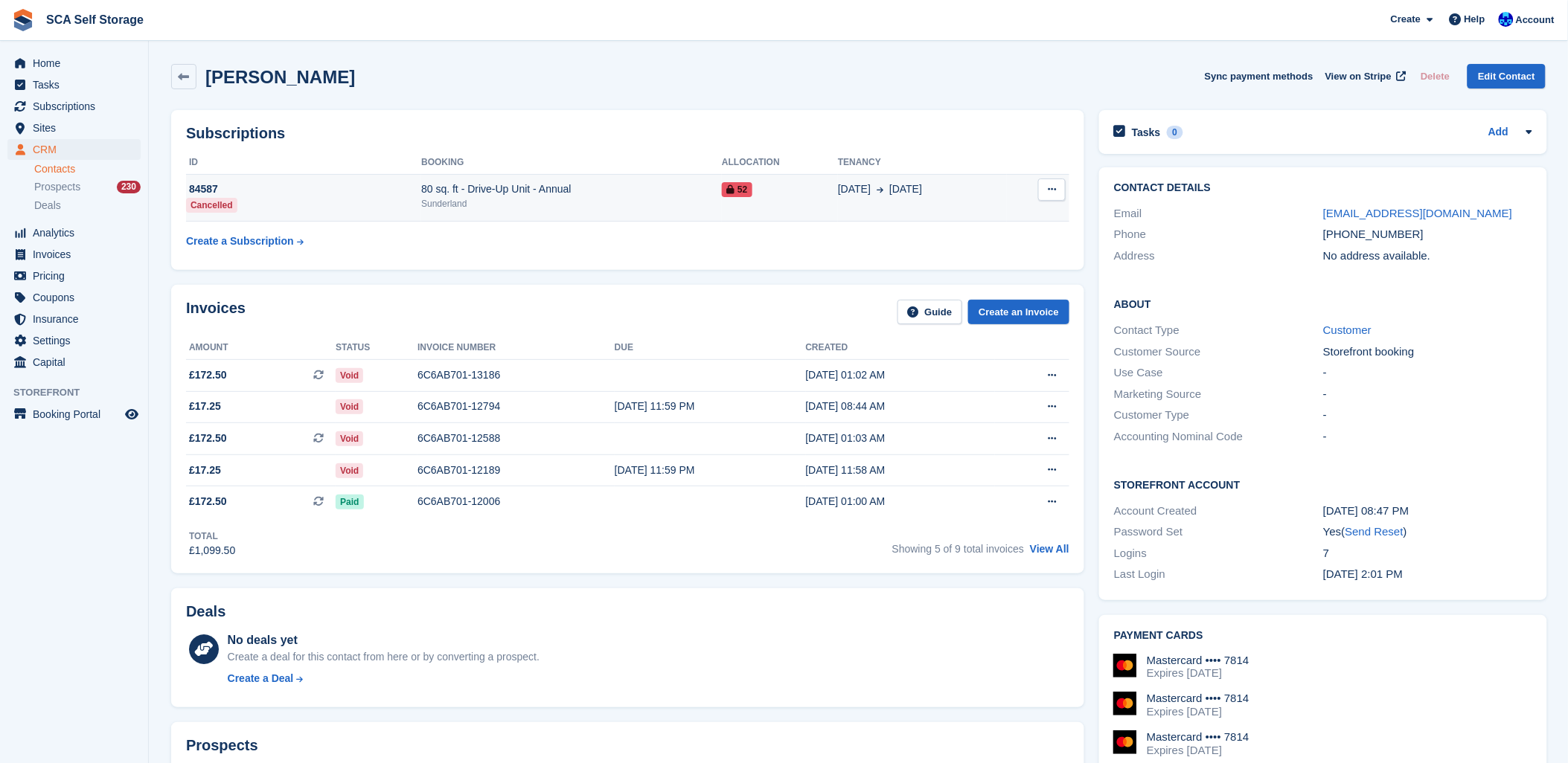
click at [1051, 187] on icon at bounding box center [1052, 189] width 8 height 10
click at [737, 193] on span "52" at bounding box center [736, 190] width 30 height 15
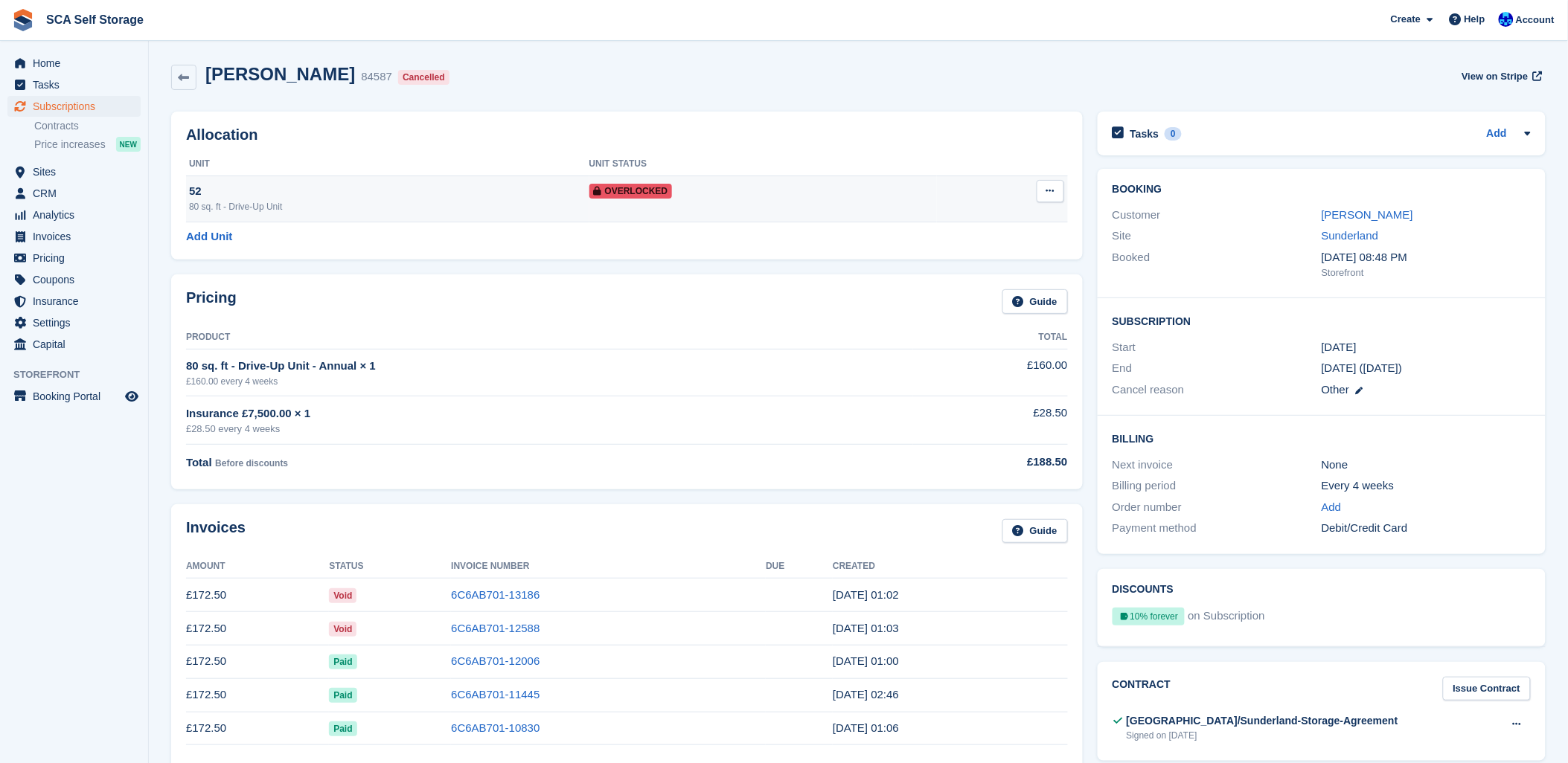
click at [1050, 203] on button at bounding box center [1050, 191] width 27 height 23
click at [953, 213] on p "Remove Overlock" at bounding box center [993, 220] width 129 height 19
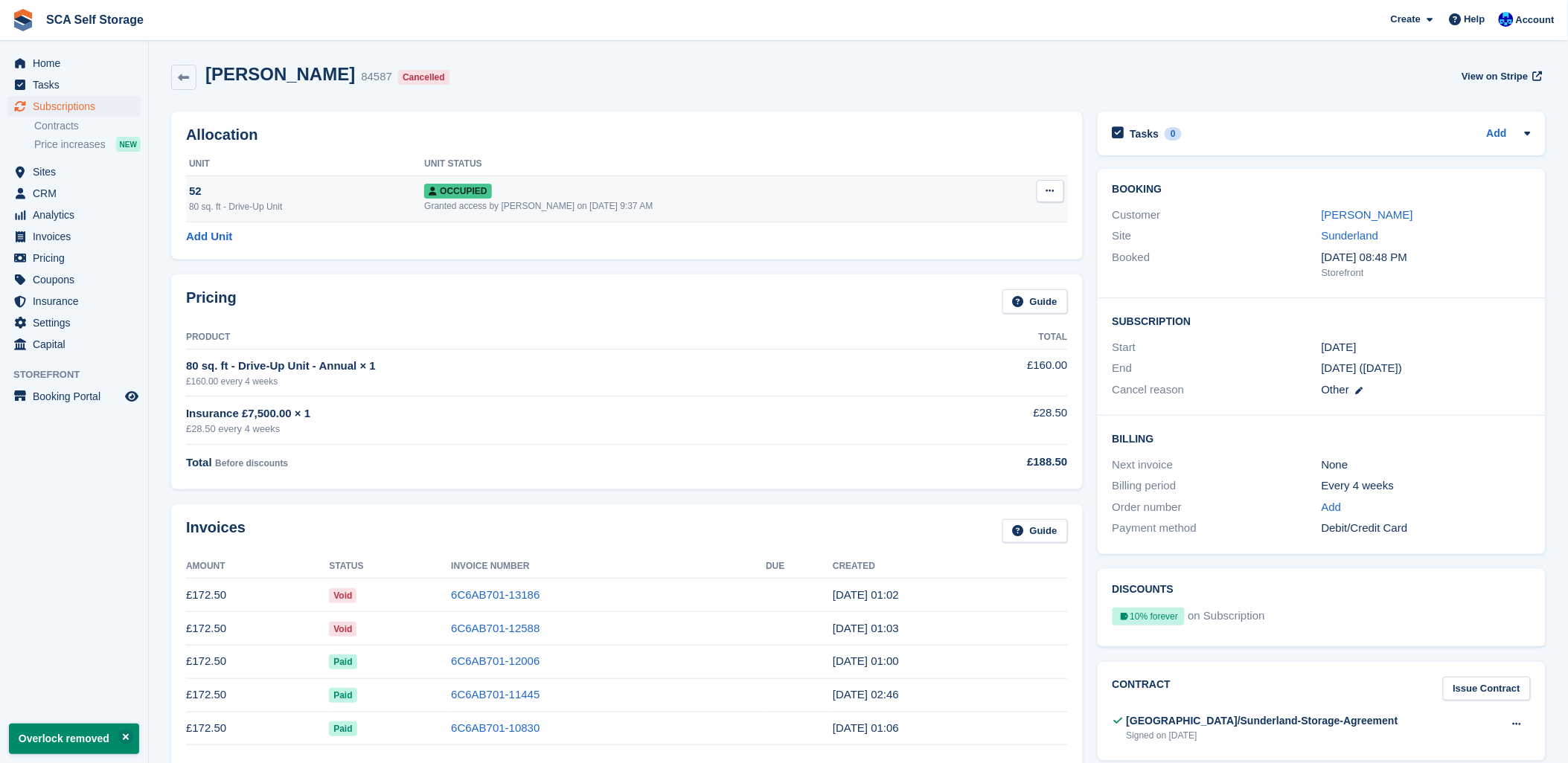
click at [1051, 196] on button at bounding box center [1050, 191] width 27 height 23
click at [961, 276] on p "Deallocate" at bounding box center [993, 271] width 129 height 19
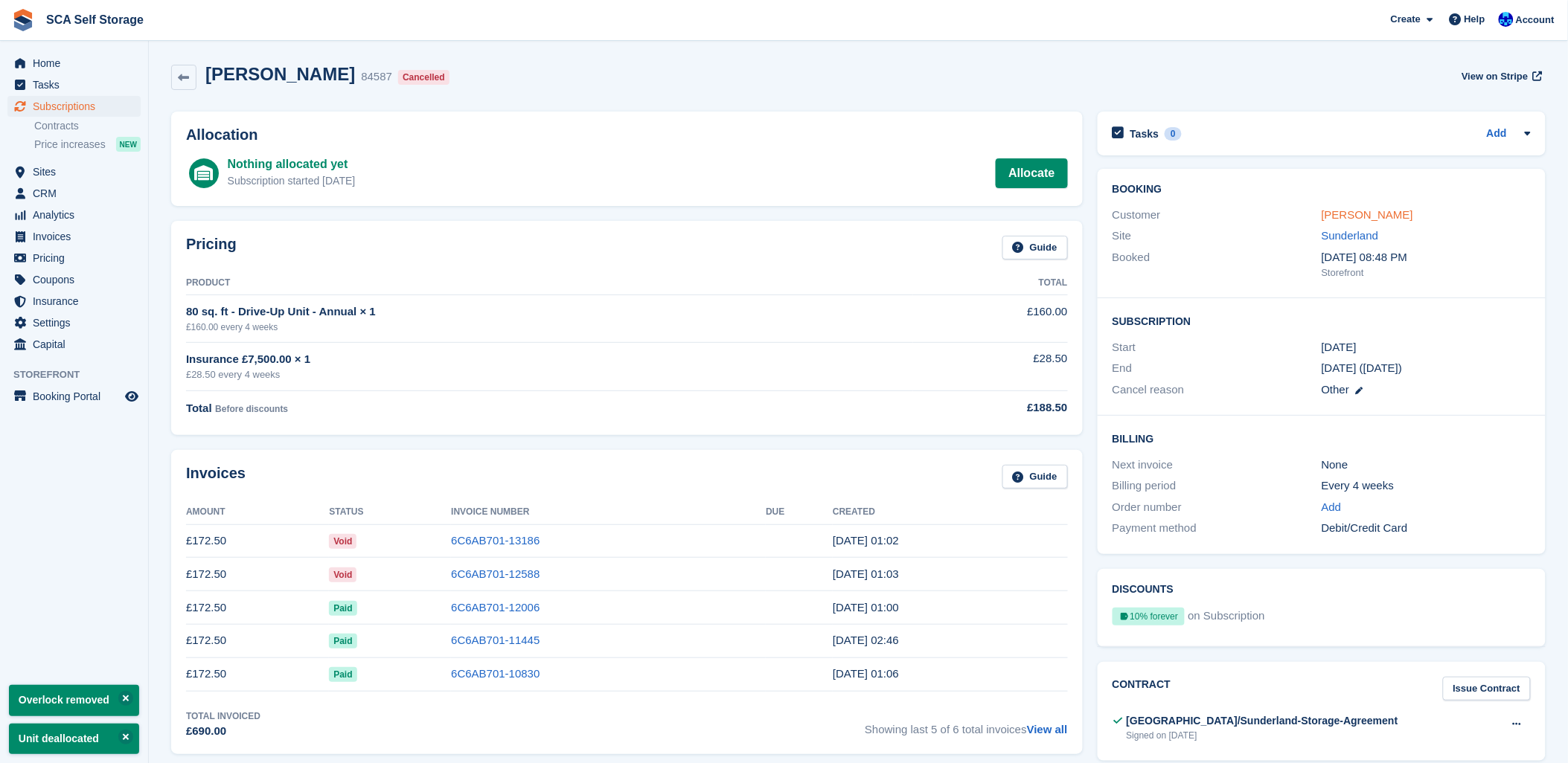
click at [1394, 212] on link "[PERSON_NAME]" at bounding box center [1367, 215] width 91 height 13
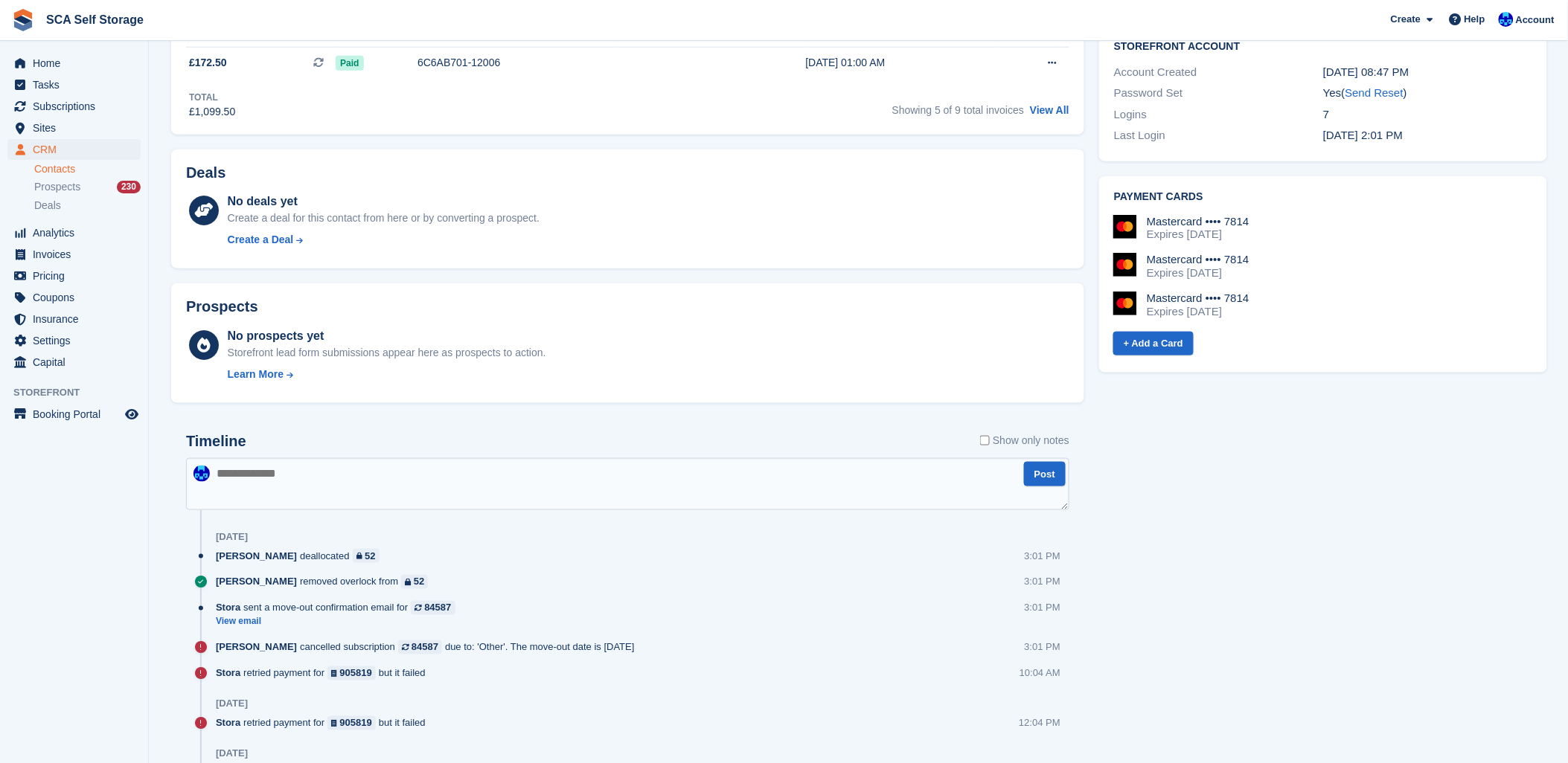
scroll to position [744, 0]
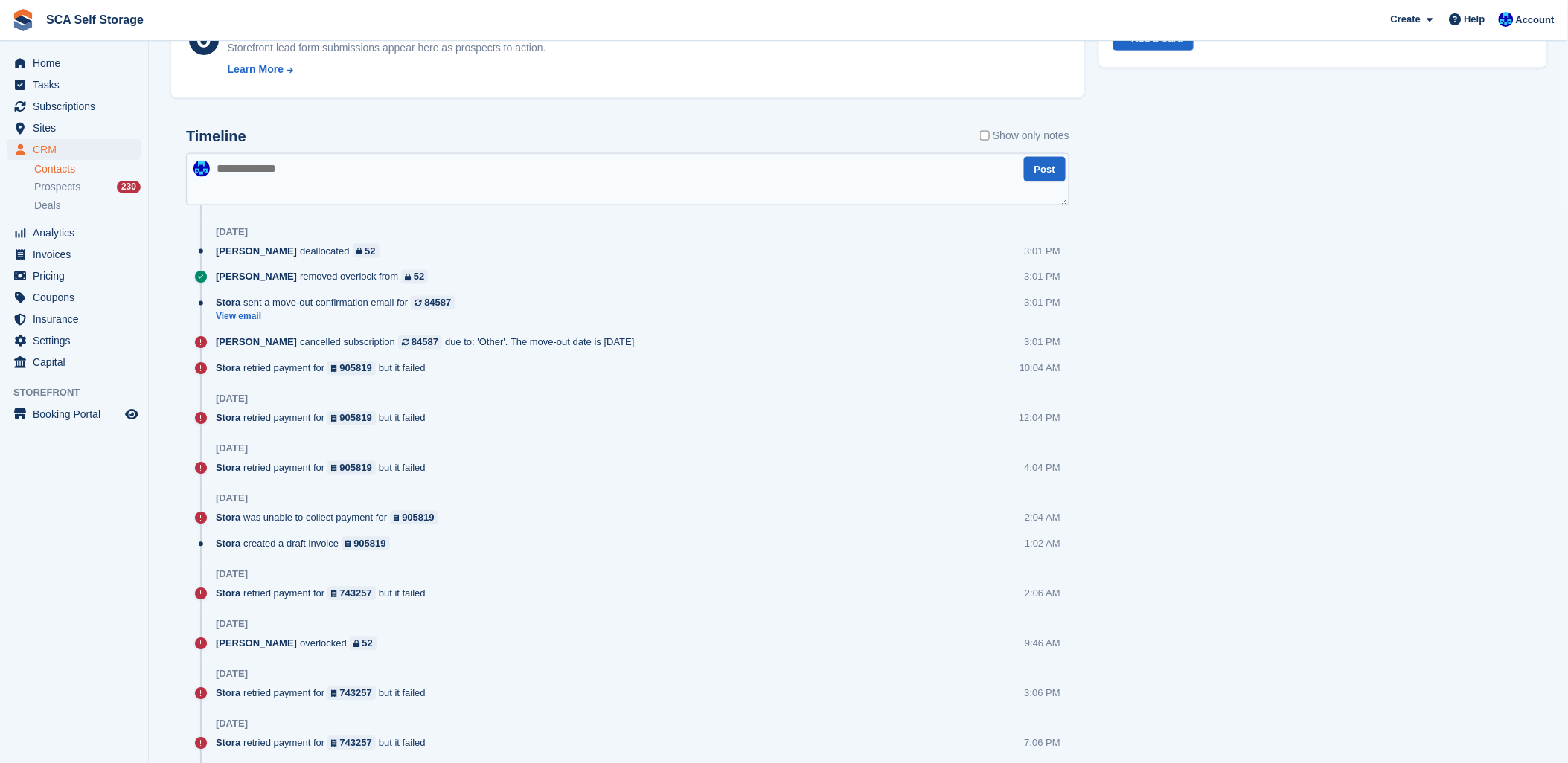
drag, startPoint x: 619, startPoint y: 195, endPoint x: 652, endPoint y: 174, distance: 39.1
click at [618, 193] on textarea at bounding box center [627, 179] width 883 height 52
type textarea "**********"
click at [1035, 174] on button "Post" at bounding box center [1045, 169] width 42 height 24
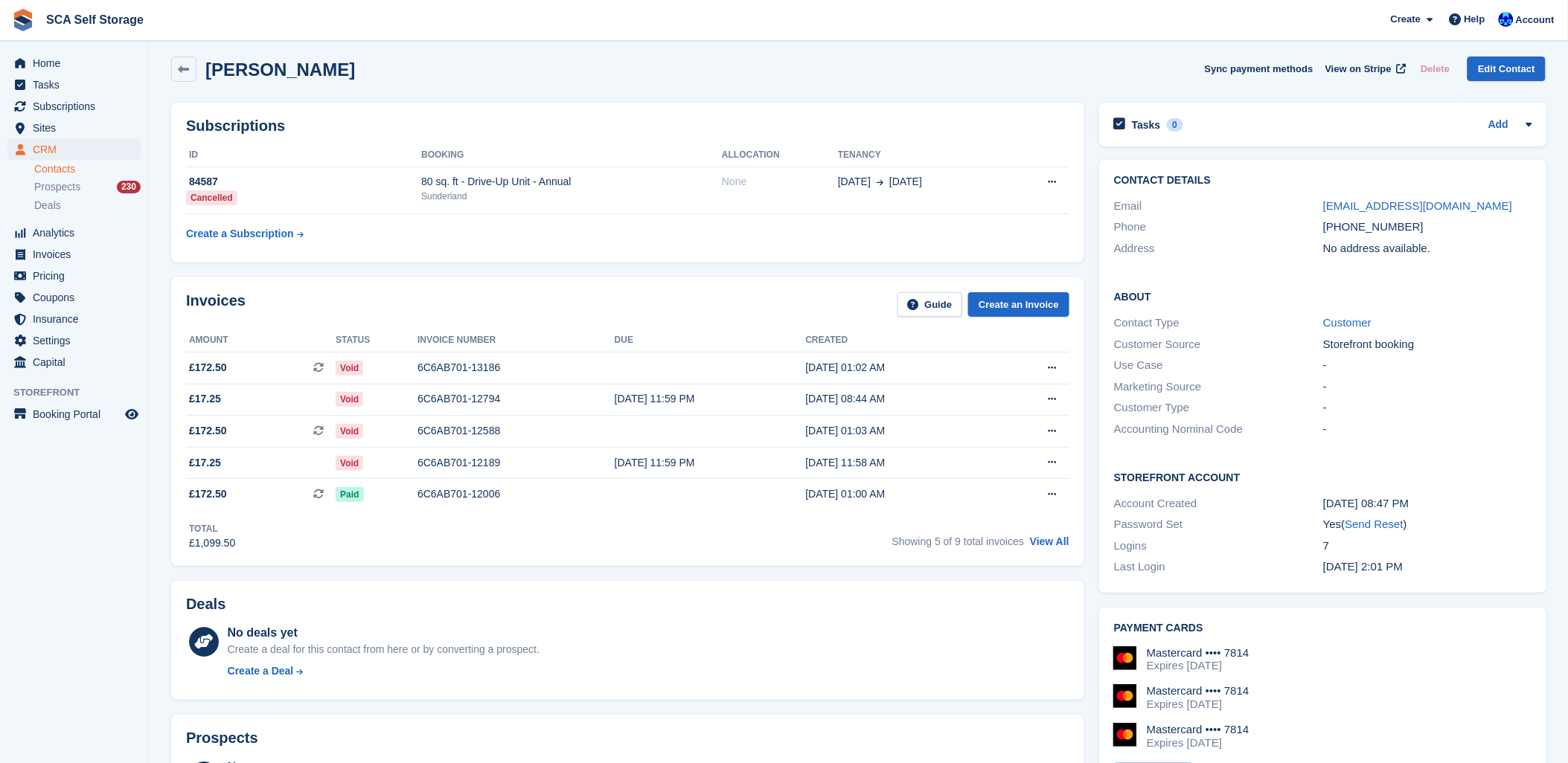
scroll to position [0, 0]
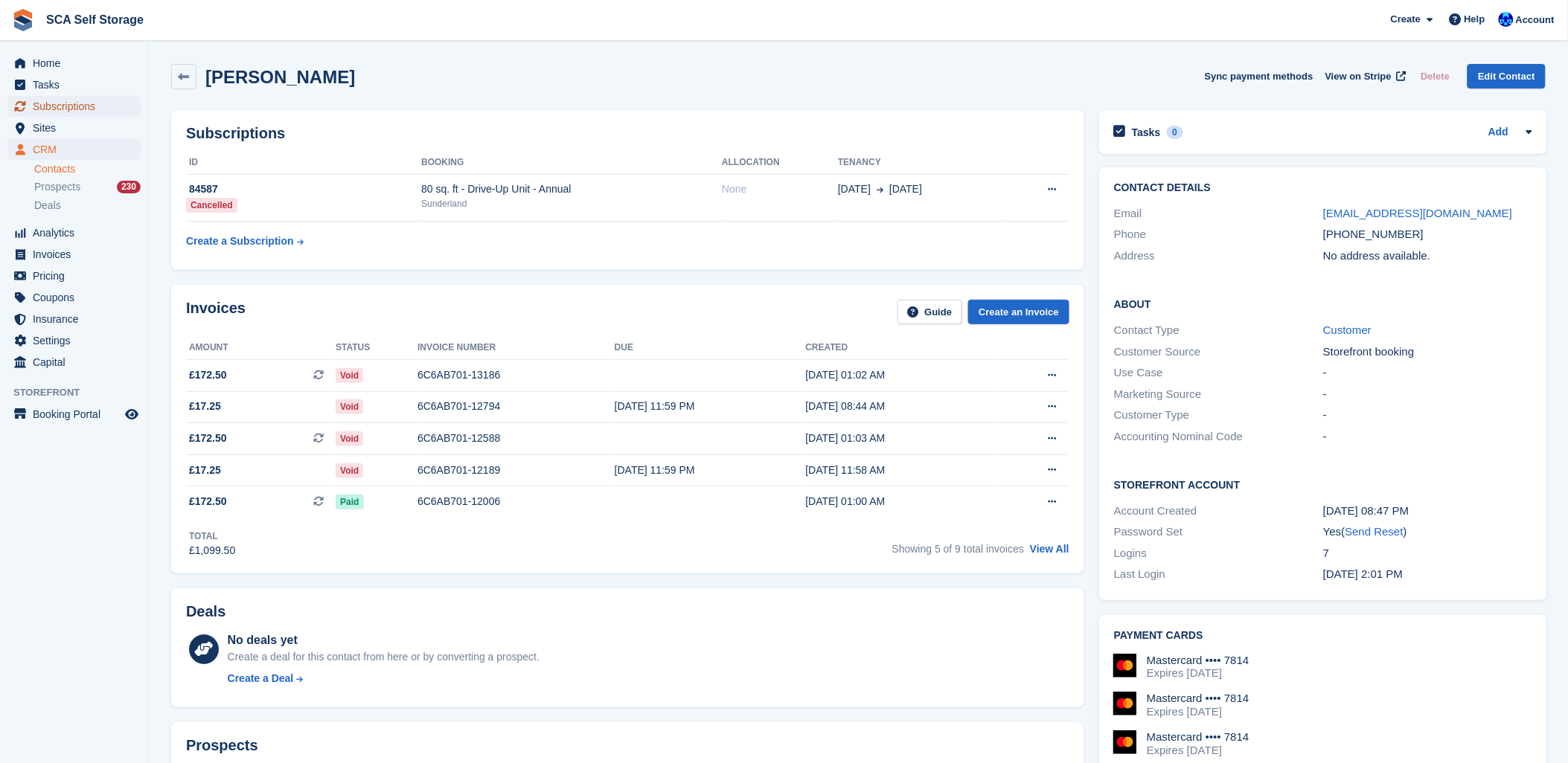
click at [48, 99] on span "Subscriptions" at bounding box center [78, 107] width 90 height 21
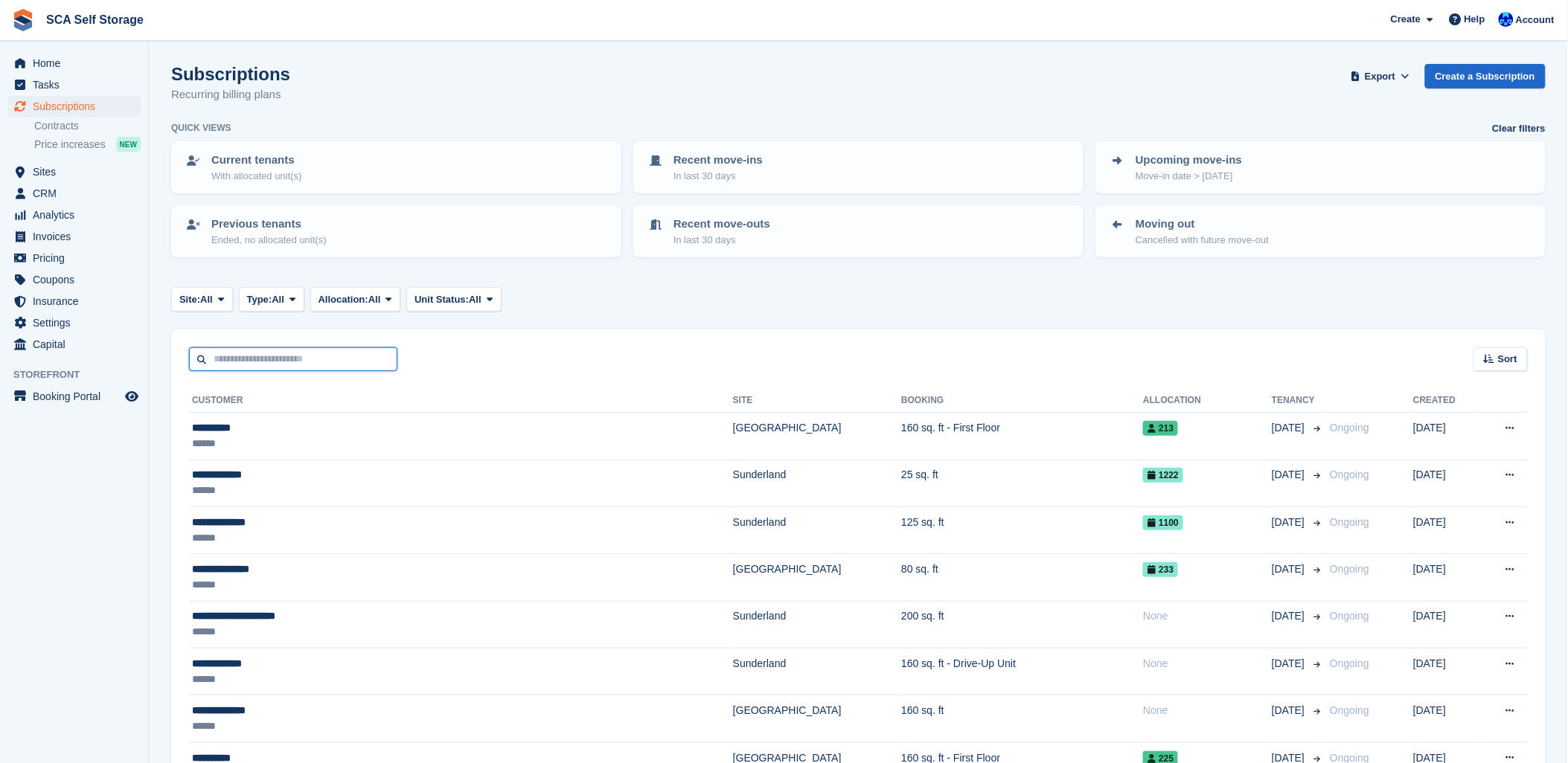
click at [266, 367] on input "text" at bounding box center [293, 359] width 208 height 24
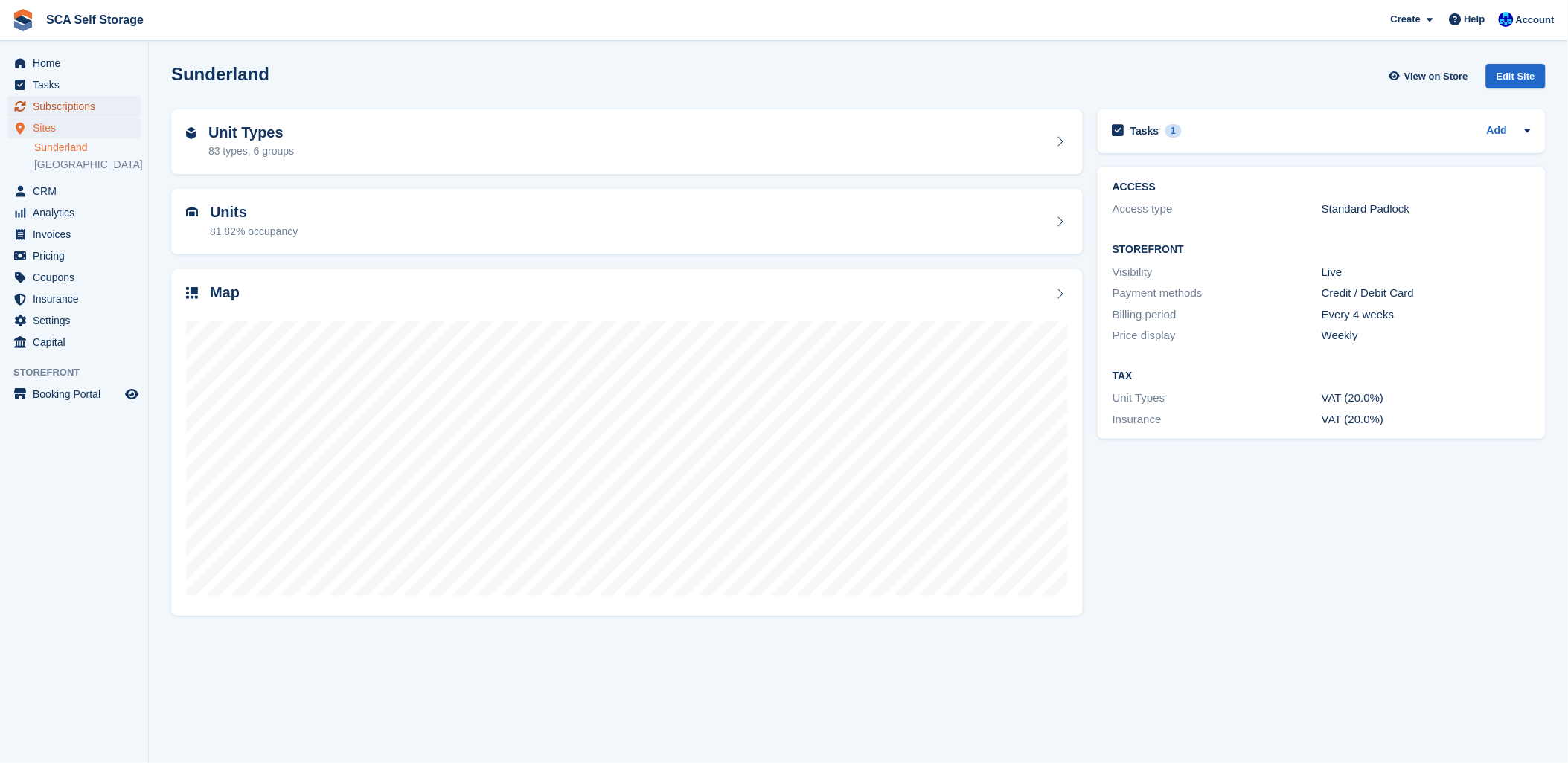
click at [80, 106] on span "Subscriptions" at bounding box center [78, 107] width 90 height 21
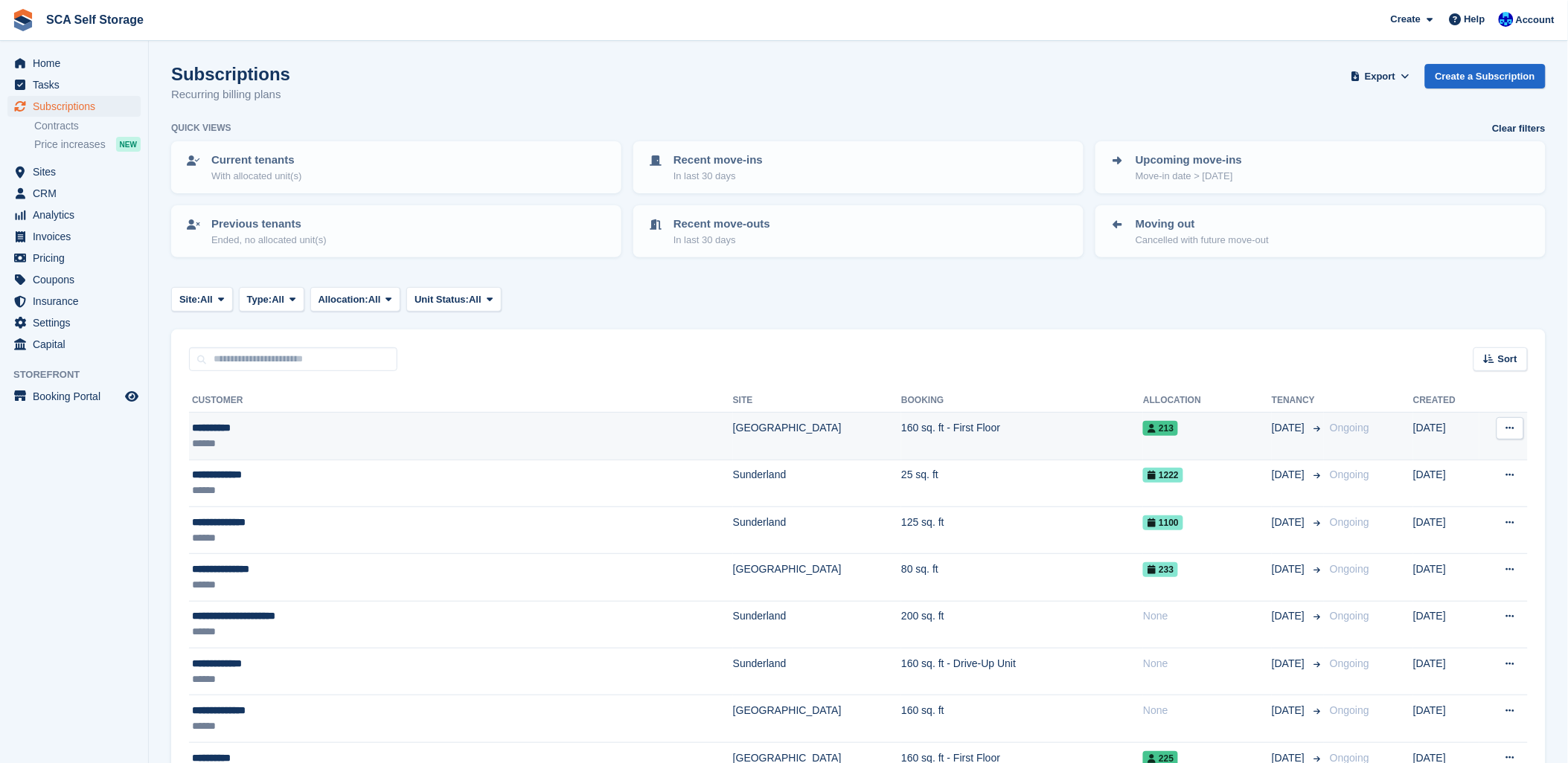
click at [382, 429] on div "**********" at bounding box center [366, 427] width 347 height 15
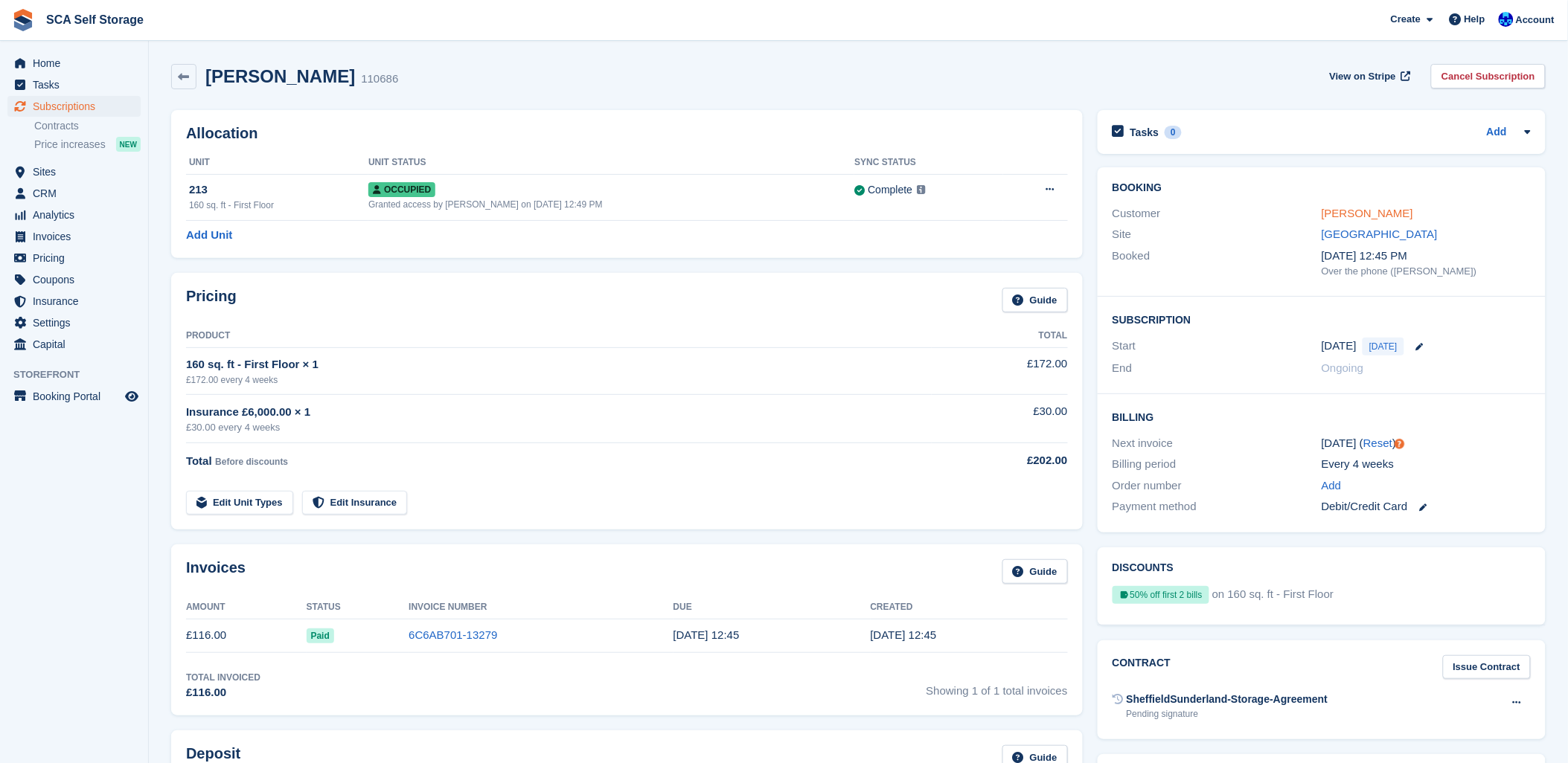
drag, startPoint x: 1318, startPoint y: 216, endPoint x: 1326, endPoint y: 212, distance: 8.9
click at [1325, 213] on div "Customer Beth Smith" at bounding box center [1322, 213] width 418 height 22
click at [1332, 212] on link "Beth Smith" at bounding box center [1367, 213] width 91 height 13
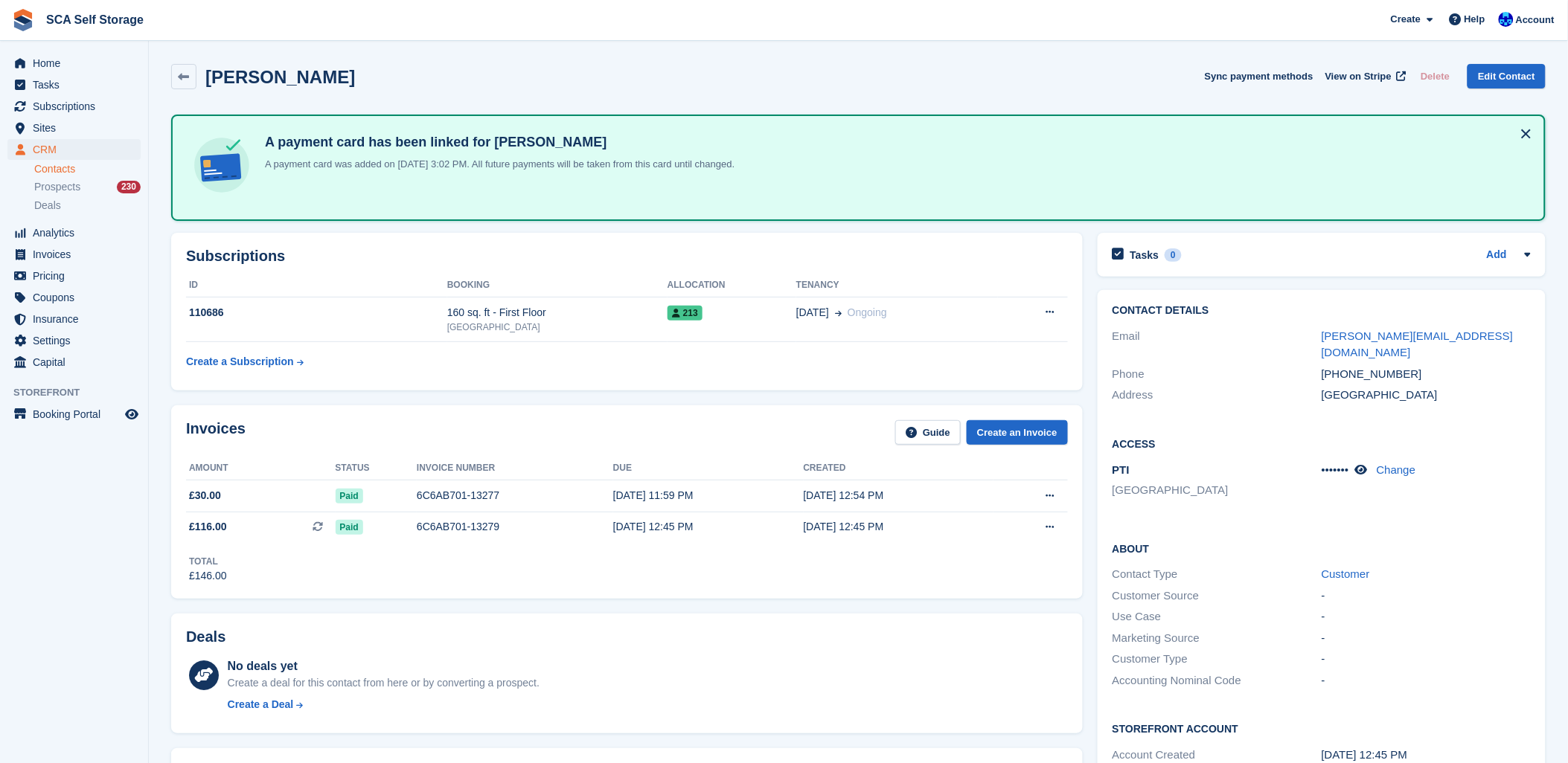
click at [593, 463] on th "Invoice number" at bounding box center [515, 468] width 196 height 23
click at [622, 447] on div "Invoices Guide Create an Invoice" at bounding box center [626, 436] width 881 height 33
click at [88, 104] on span "Subscriptions" at bounding box center [78, 107] width 90 height 21
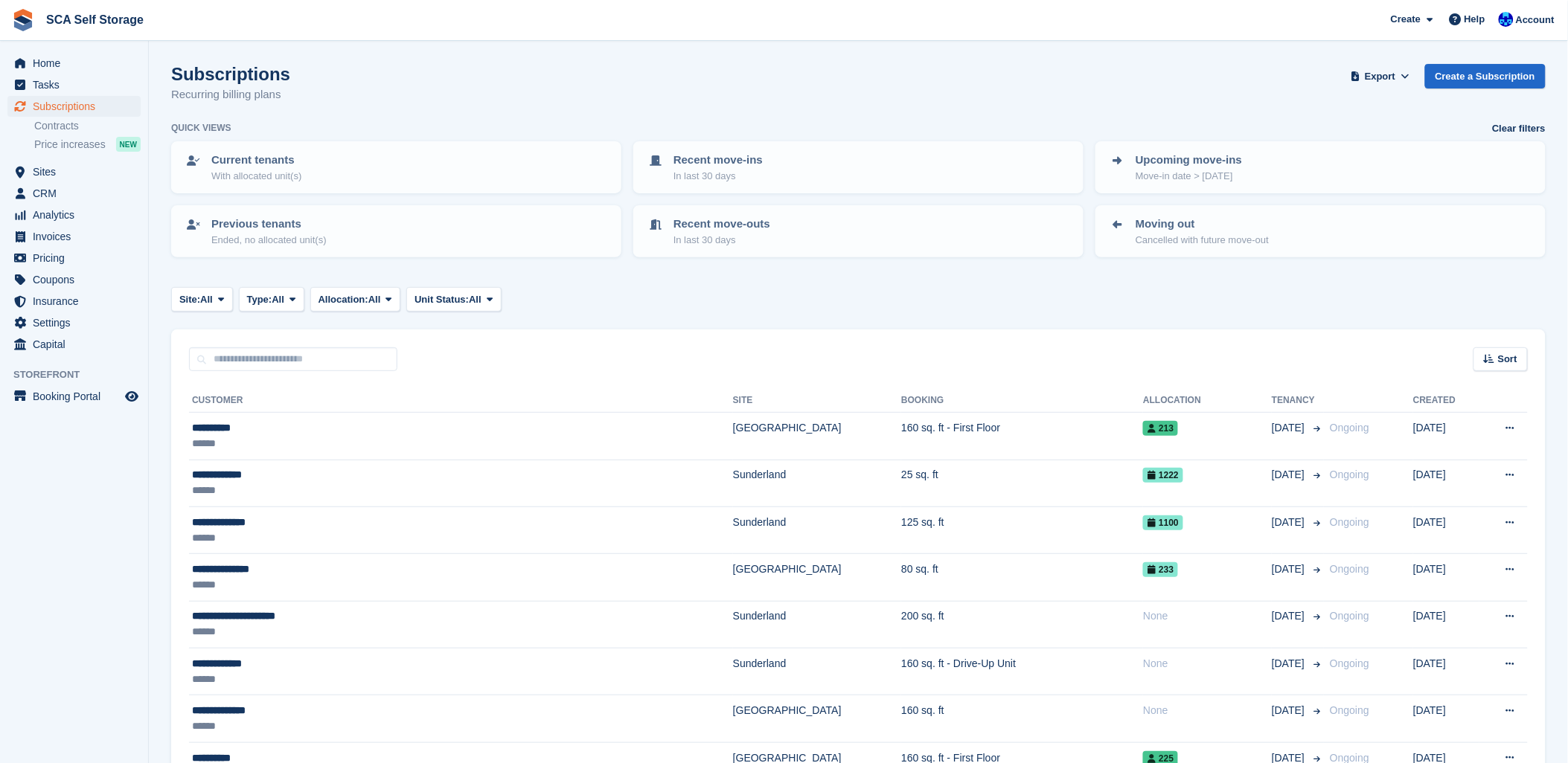
drag, startPoint x: 712, startPoint y: 312, endPoint x: 682, endPoint y: 315, distance: 30.1
click at [56, 165] on span "Sites" at bounding box center [78, 172] width 90 height 21
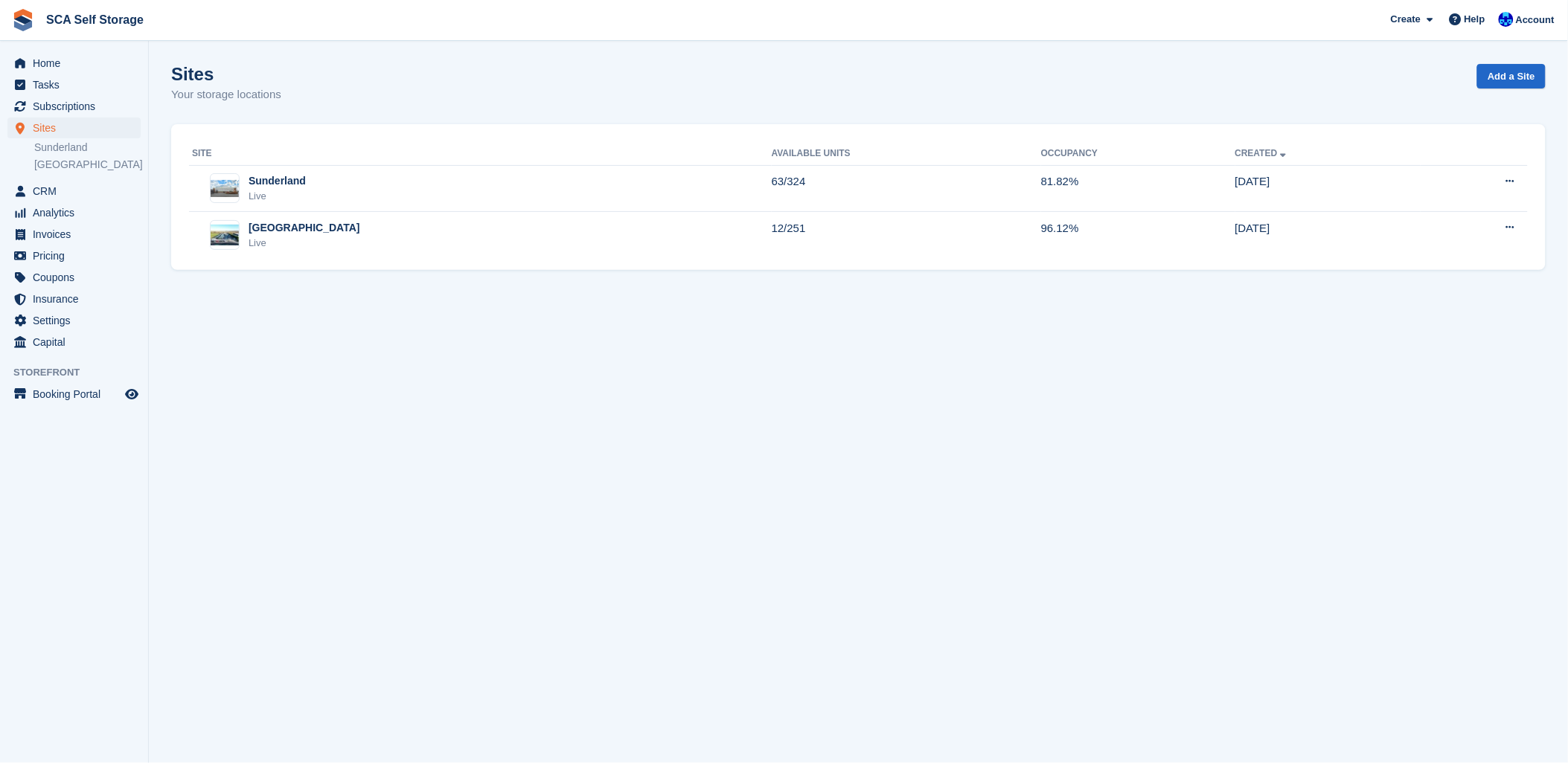
drag, startPoint x: 627, startPoint y: 71, endPoint x: 402, endPoint y: 145, distance: 236.9
click at [617, 69] on div "Sites Your storage locations Add a Site" at bounding box center [858, 92] width 1374 height 57
drag, startPoint x: 821, startPoint y: 539, endPoint x: 853, endPoint y: 757, distance: 220.3
click at [820, 543] on section "Sites Your storage locations Add a Site Site Available Units Occupancy Created …" at bounding box center [858, 381] width 1419 height 763
drag, startPoint x: 731, startPoint y: 546, endPoint x: 740, endPoint y: 541, distance: 10.3
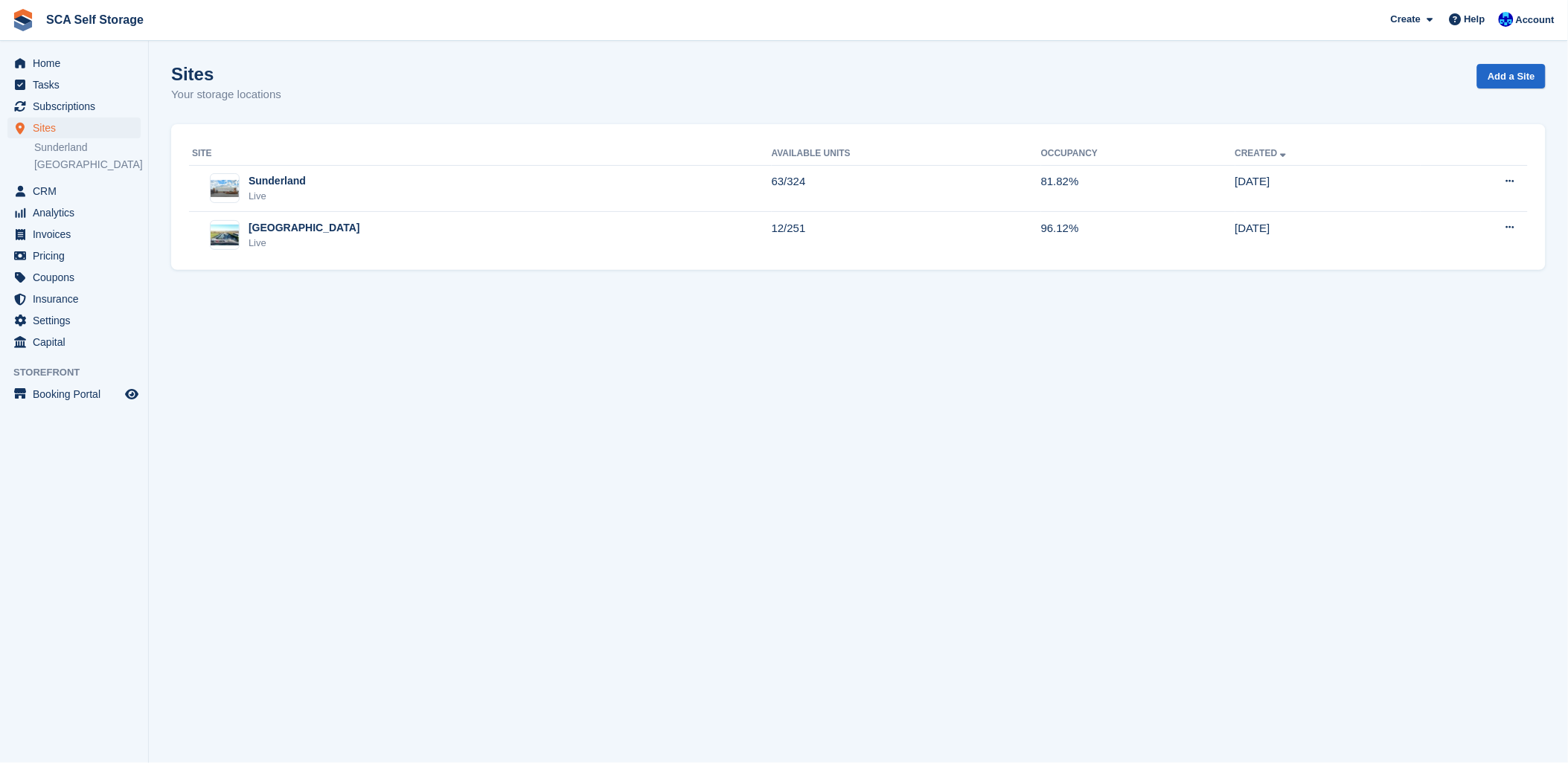
click at [740, 541] on section "Sites Your storage locations Add a Site Site Available Units Occupancy Created …" at bounding box center [858, 381] width 1419 height 763
click at [1516, 23] on div "Account" at bounding box center [1528, 20] width 66 height 26
click at [1427, 143] on div "Logout" at bounding box center [1417, 147] width 35 height 15
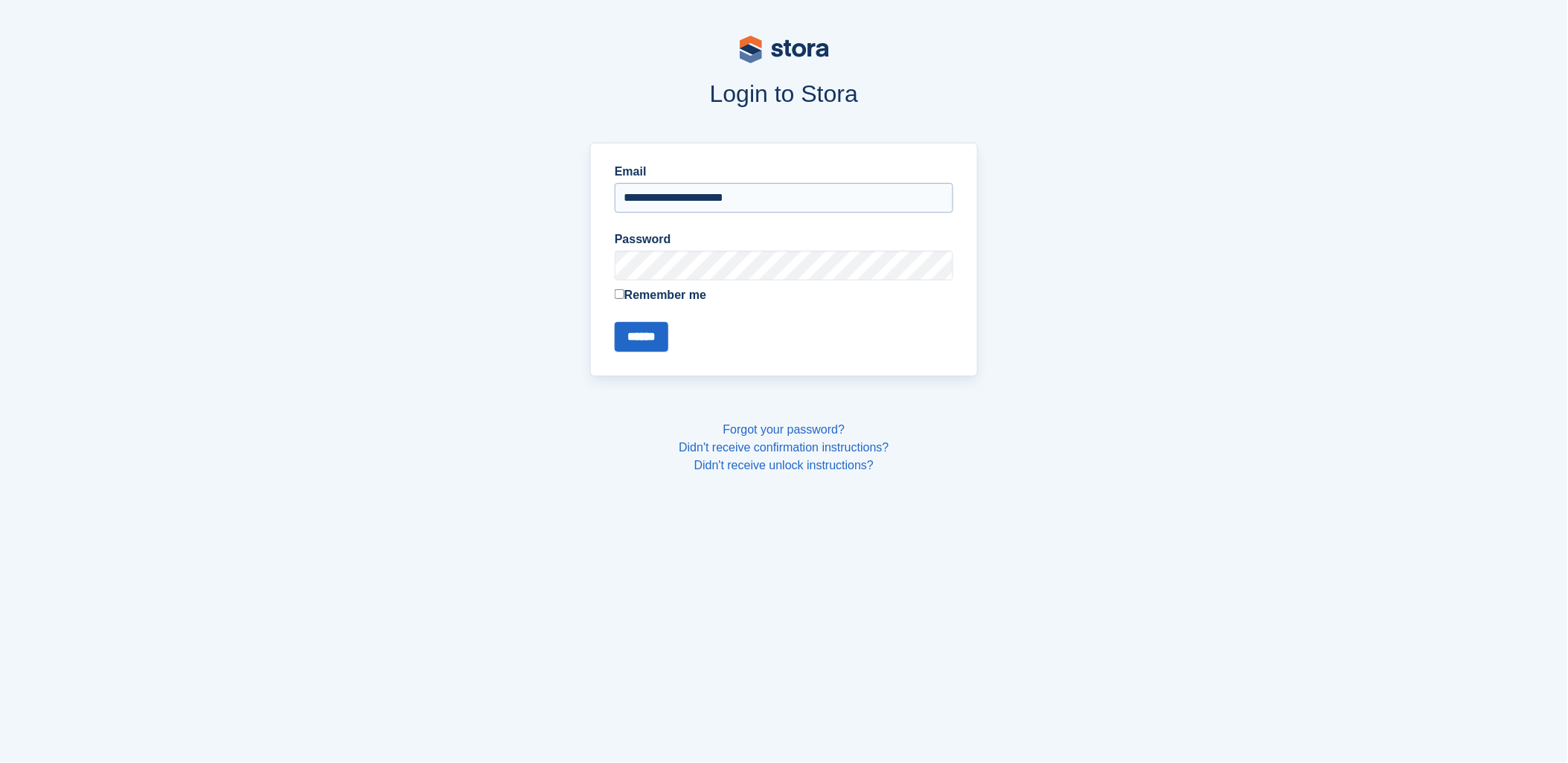
click at [785, 209] on input "**********" at bounding box center [784, 198] width 338 height 30
drag, startPoint x: 703, startPoint y: 190, endPoint x: 700, endPoint y: 198, distance: 8.5
click at [702, 191] on input "**********" at bounding box center [784, 198] width 338 height 30
type input "**********"
click at [668, 333] on input "******" at bounding box center [641, 337] width 53 height 30
